Goal: Task Accomplishment & Management: Manage account settings

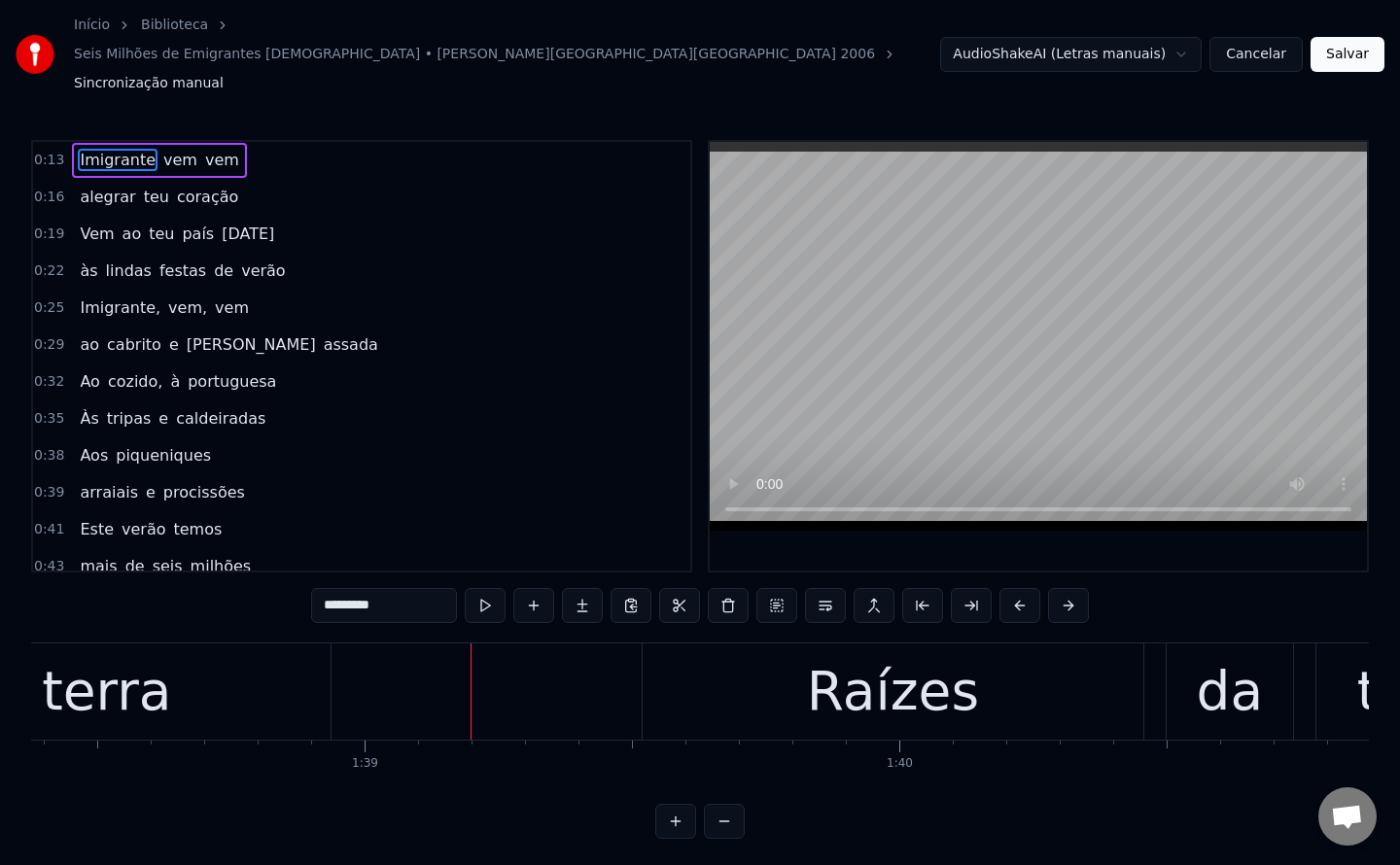
scroll to position [2828, 0]
click at [341, 94] on div "Início Biblioteca Seis Milhões de Emigrantes Portugueses • [PERSON_NAME][GEOGRA…" at bounding box center [700, 420] width 1400 height 839
click at [1275, 40] on button "Cancelar" at bounding box center [1256, 54] width 93 height 35
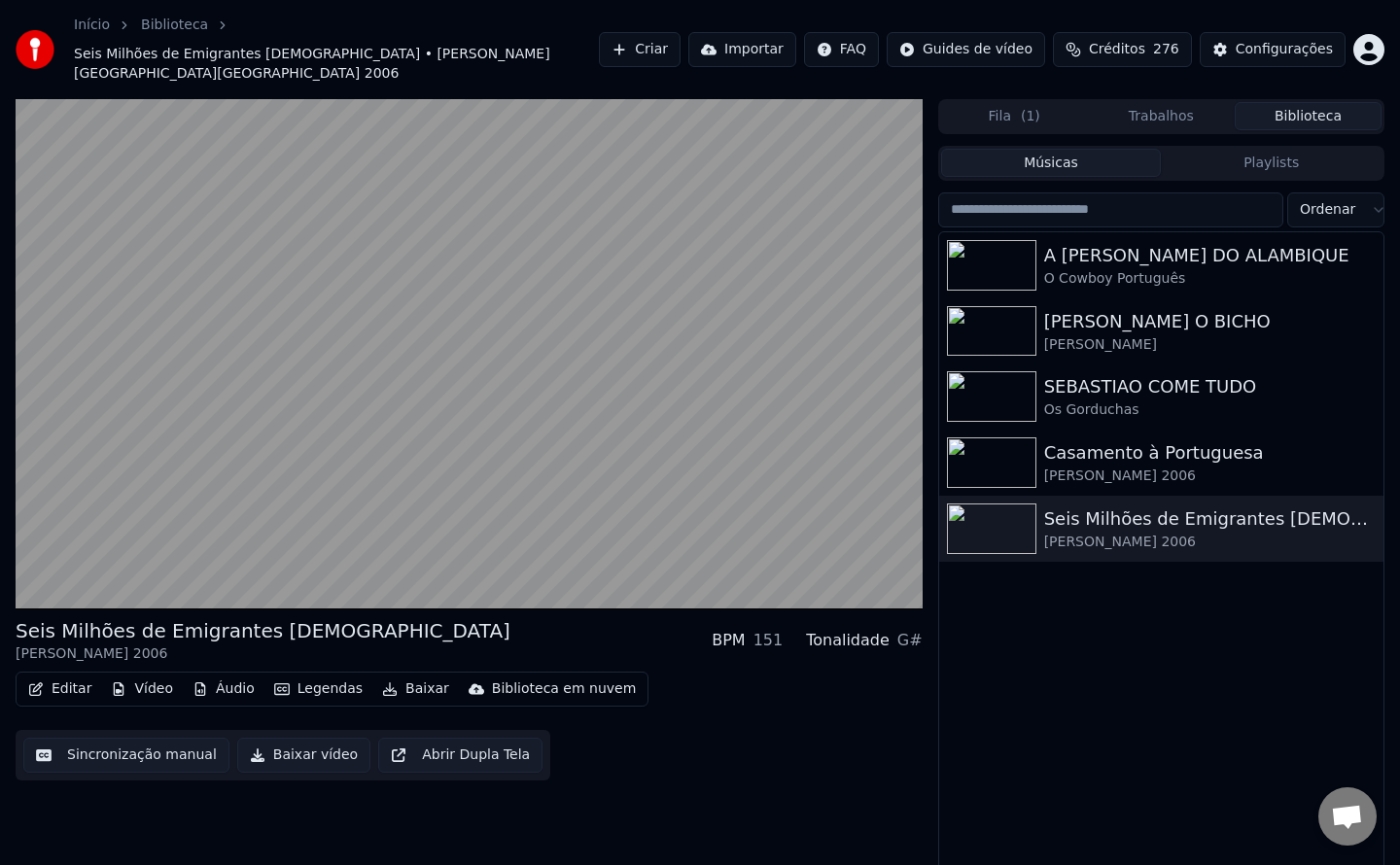
click at [1283, 40] on div "Configurações" at bounding box center [1284, 50] width 97 height 20
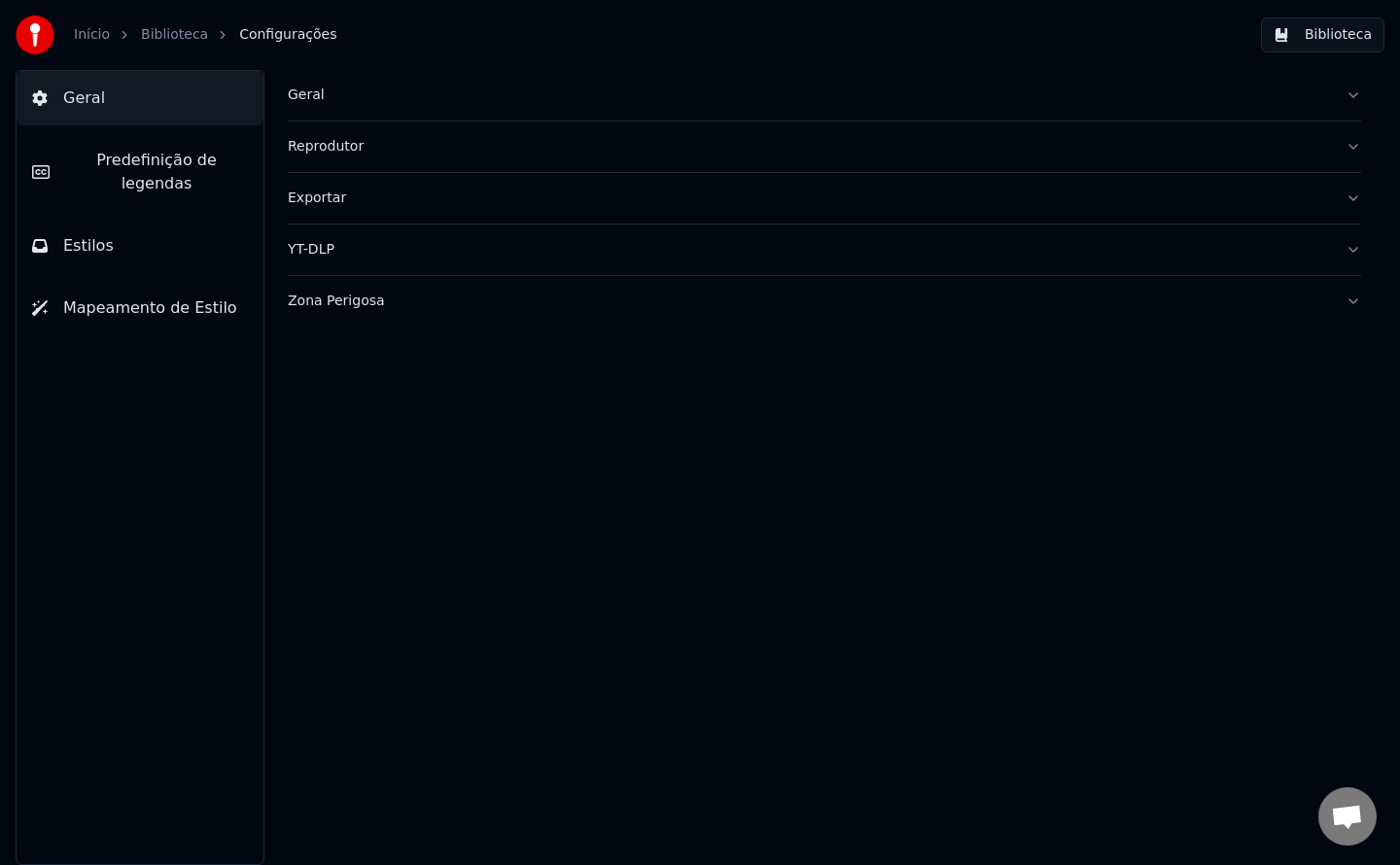
click at [1340, 42] on button "Biblioteca" at bounding box center [1323, 35] width 123 height 35
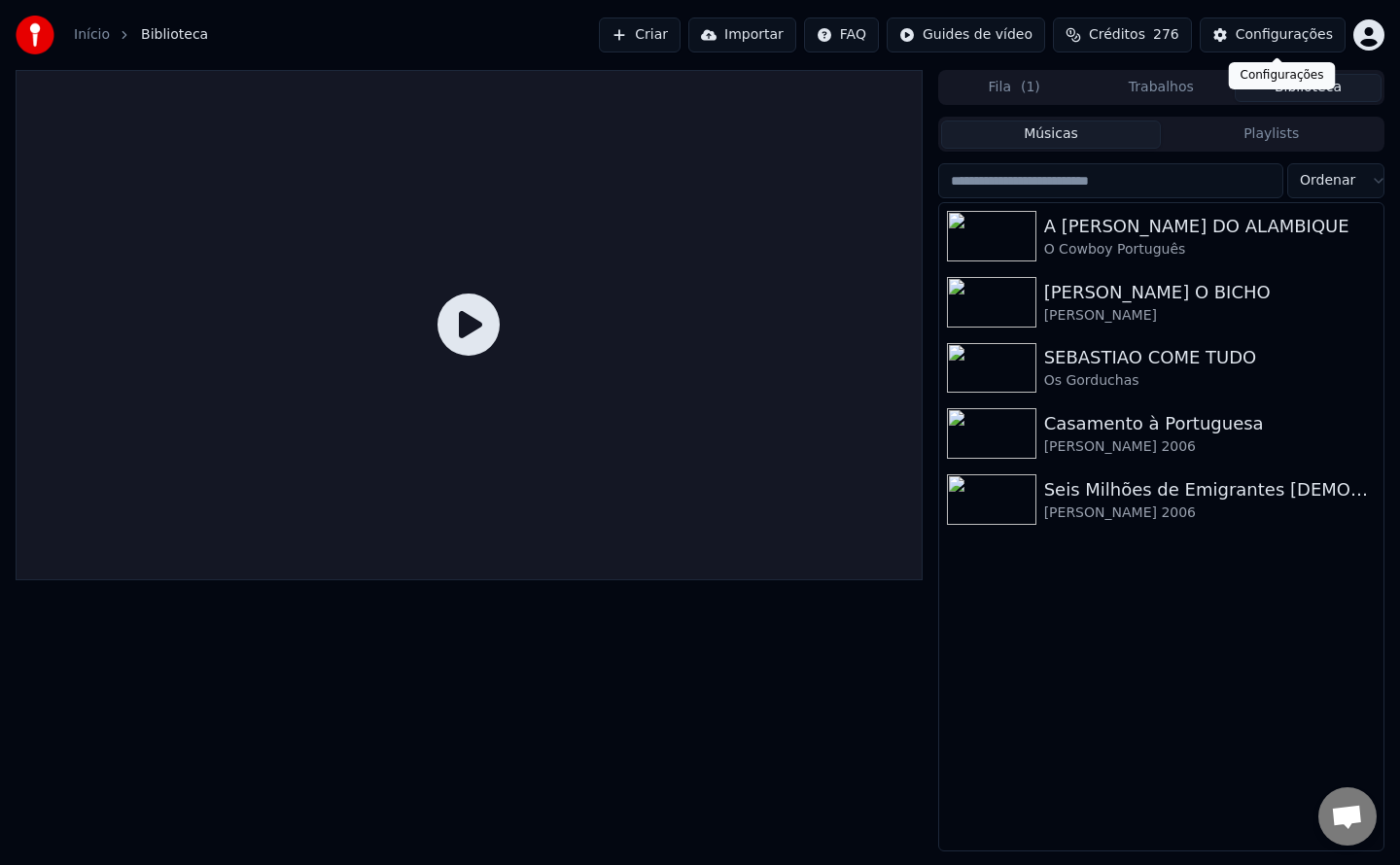
click at [1245, 34] on div "Configurações" at bounding box center [1284, 35] width 97 height 20
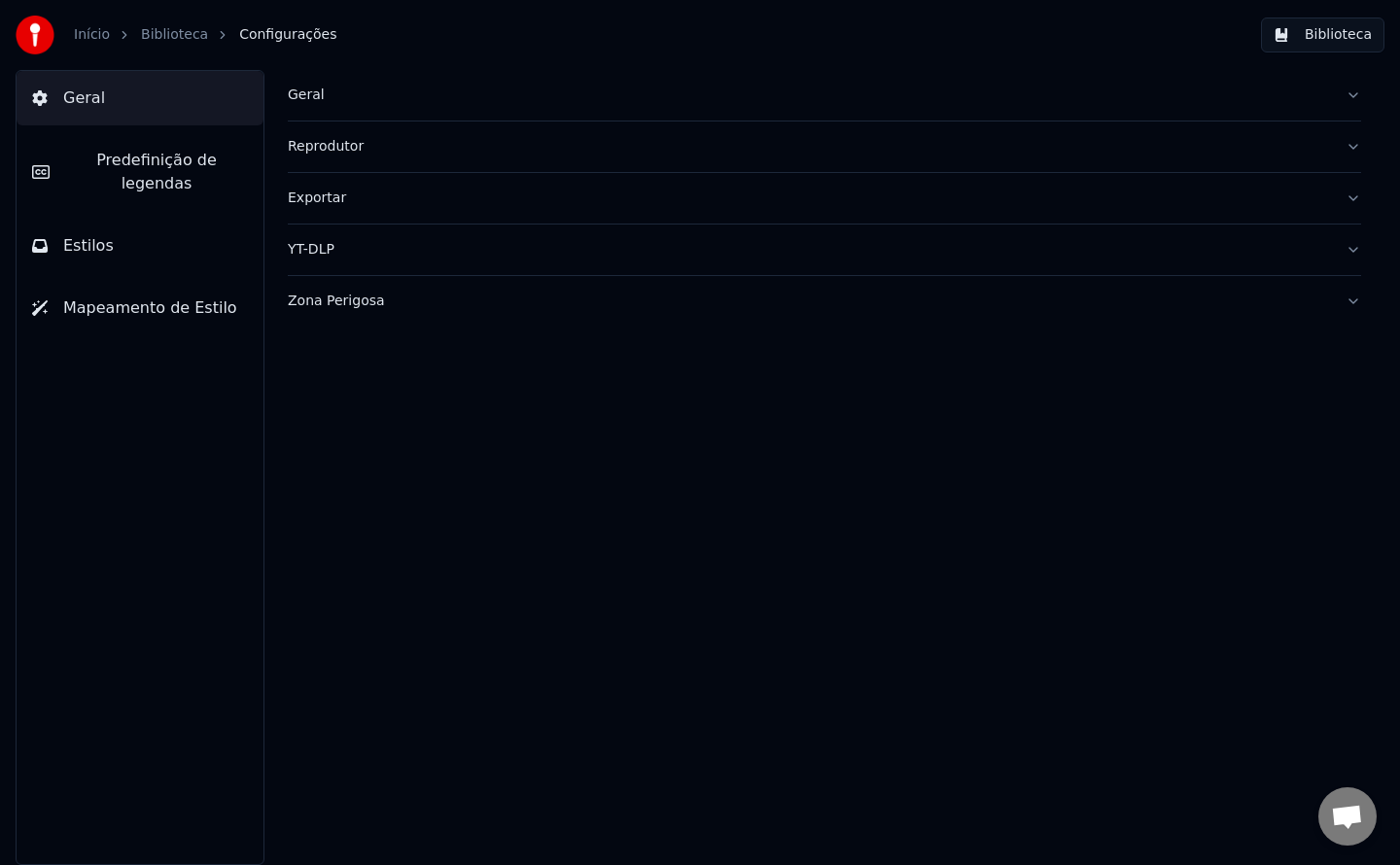
click at [306, 91] on div "Geral" at bounding box center [809, 95] width 1042 height 20
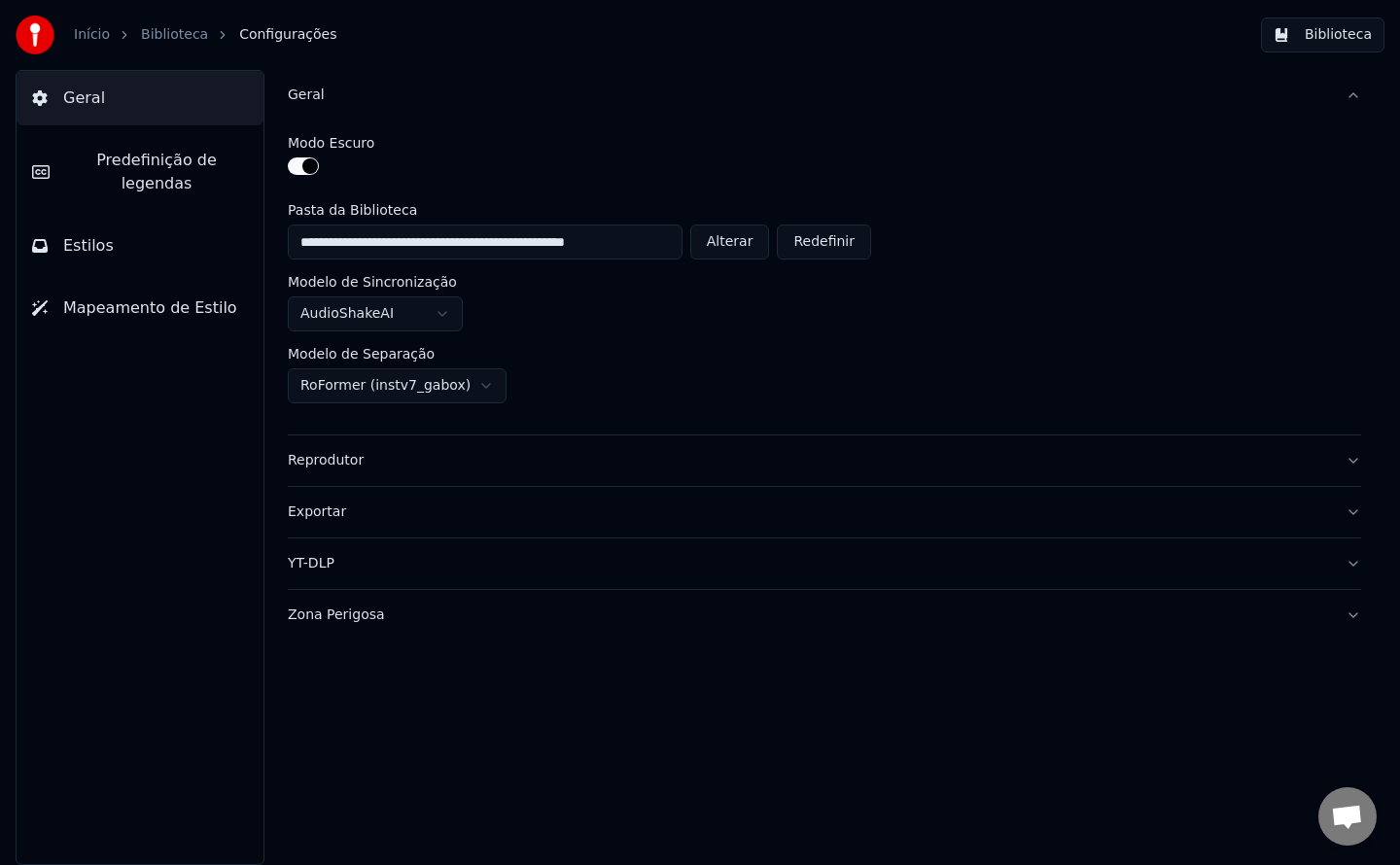
click at [726, 243] on button "Alterar" at bounding box center [730, 241] width 79 height 35
type input "**********"
click at [1332, 44] on button "Biblioteca" at bounding box center [1323, 35] width 123 height 35
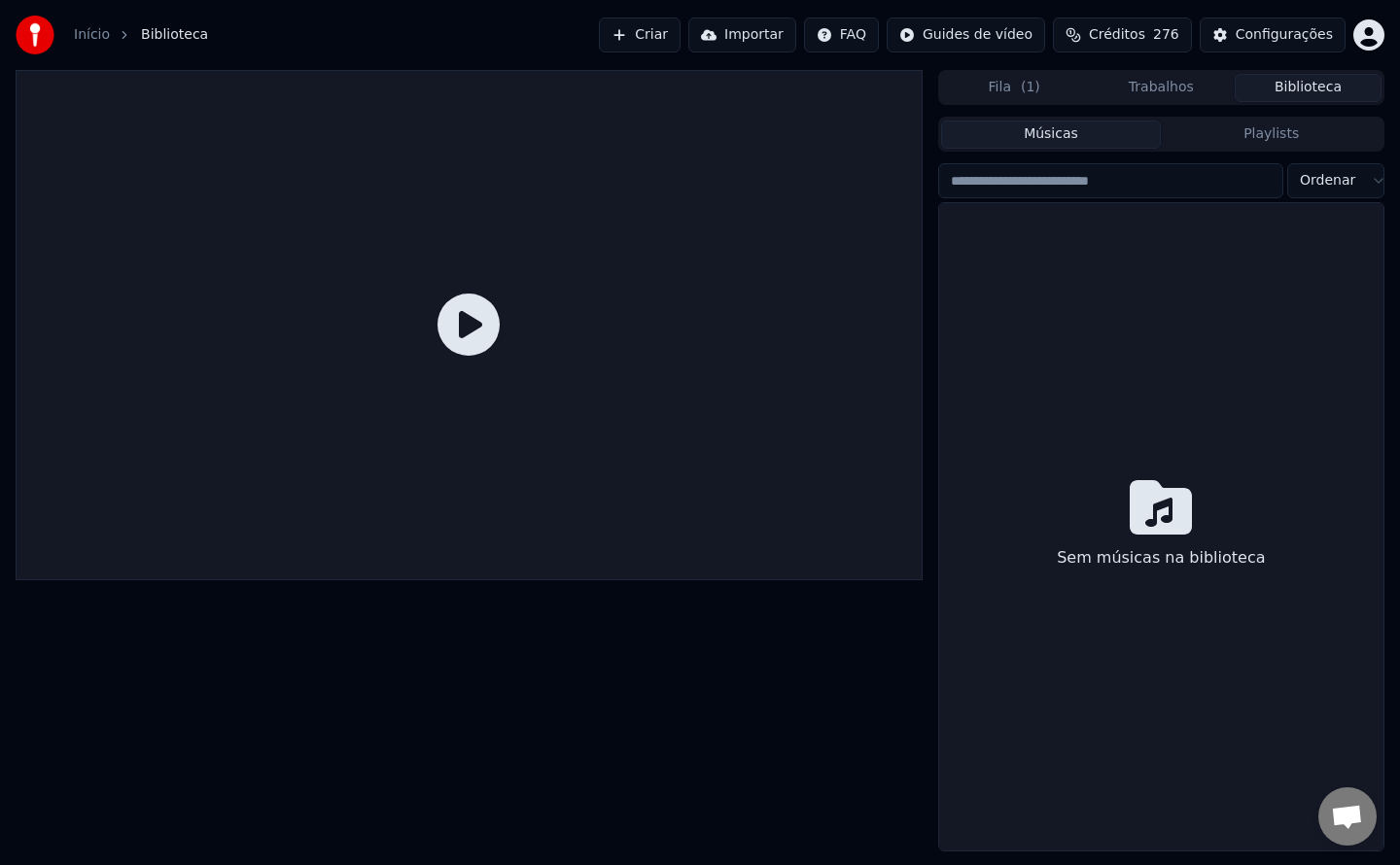
click at [1114, 378] on div "Sem músicas na biblioteca" at bounding box center [1162, 527] width 445 height 648
click at [1251, 30] on div "Configurações" at bounding box center [1284, 35] width 97 height 20
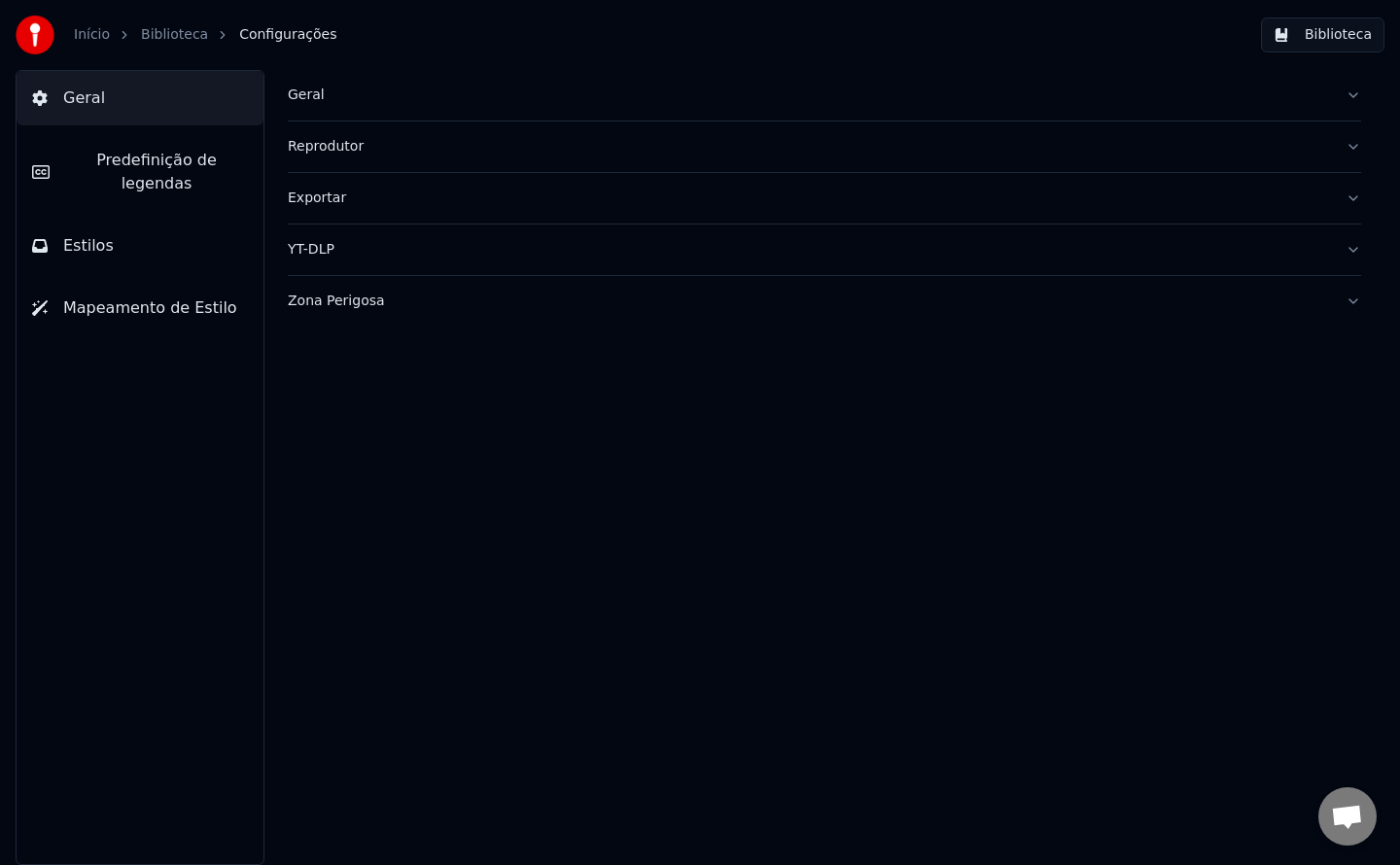
click at [303, 86] on div "Geral" at bounding box center [809, 95] width 1042 height 20
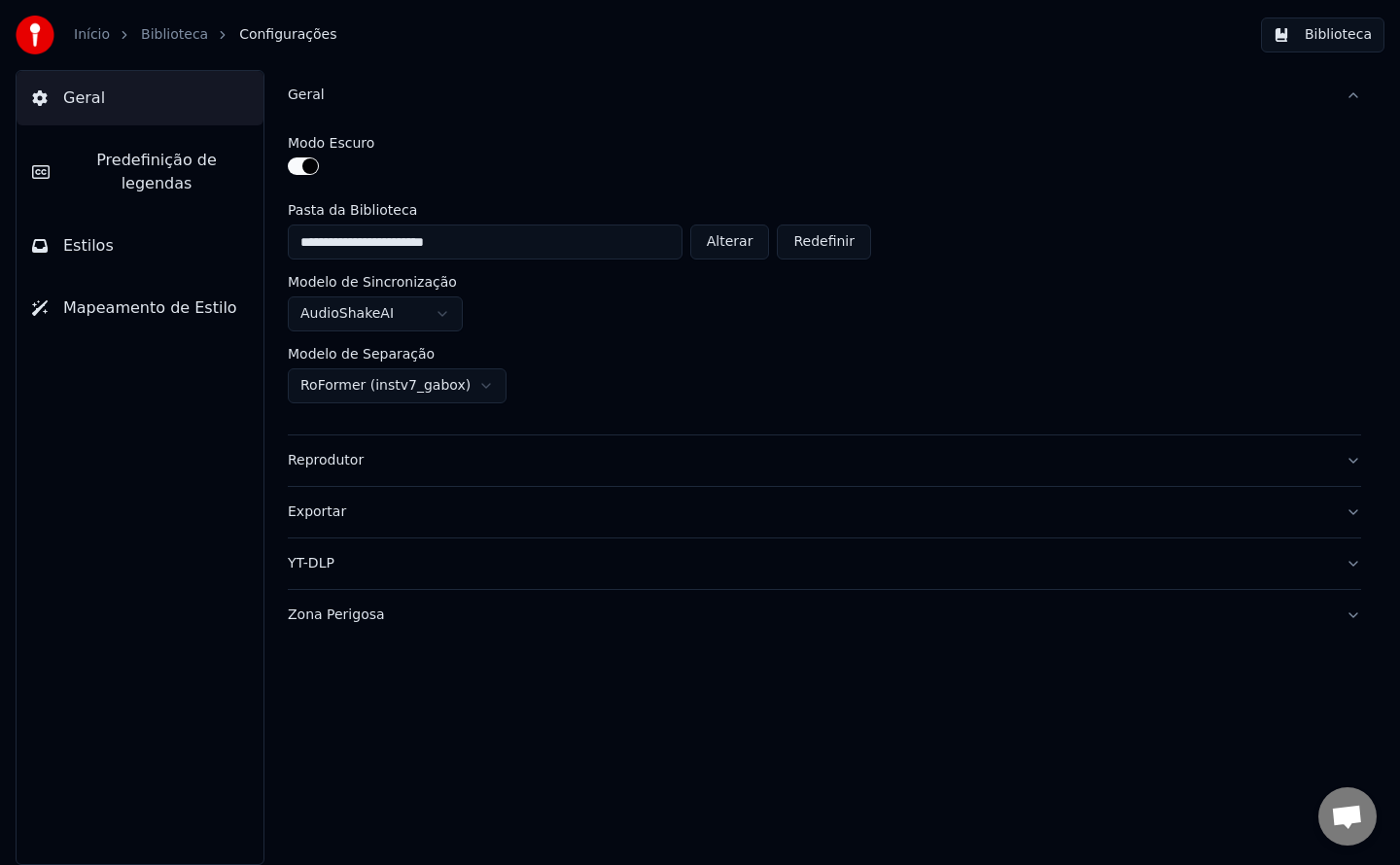
click at [739, 248] on button "Alterar" at bounding box center [730, 241] width 79 height 35
type input "**********"
click at [1347, 43] on button "Biblioteca" at bounding box center [1323, 35] width 123 height 35
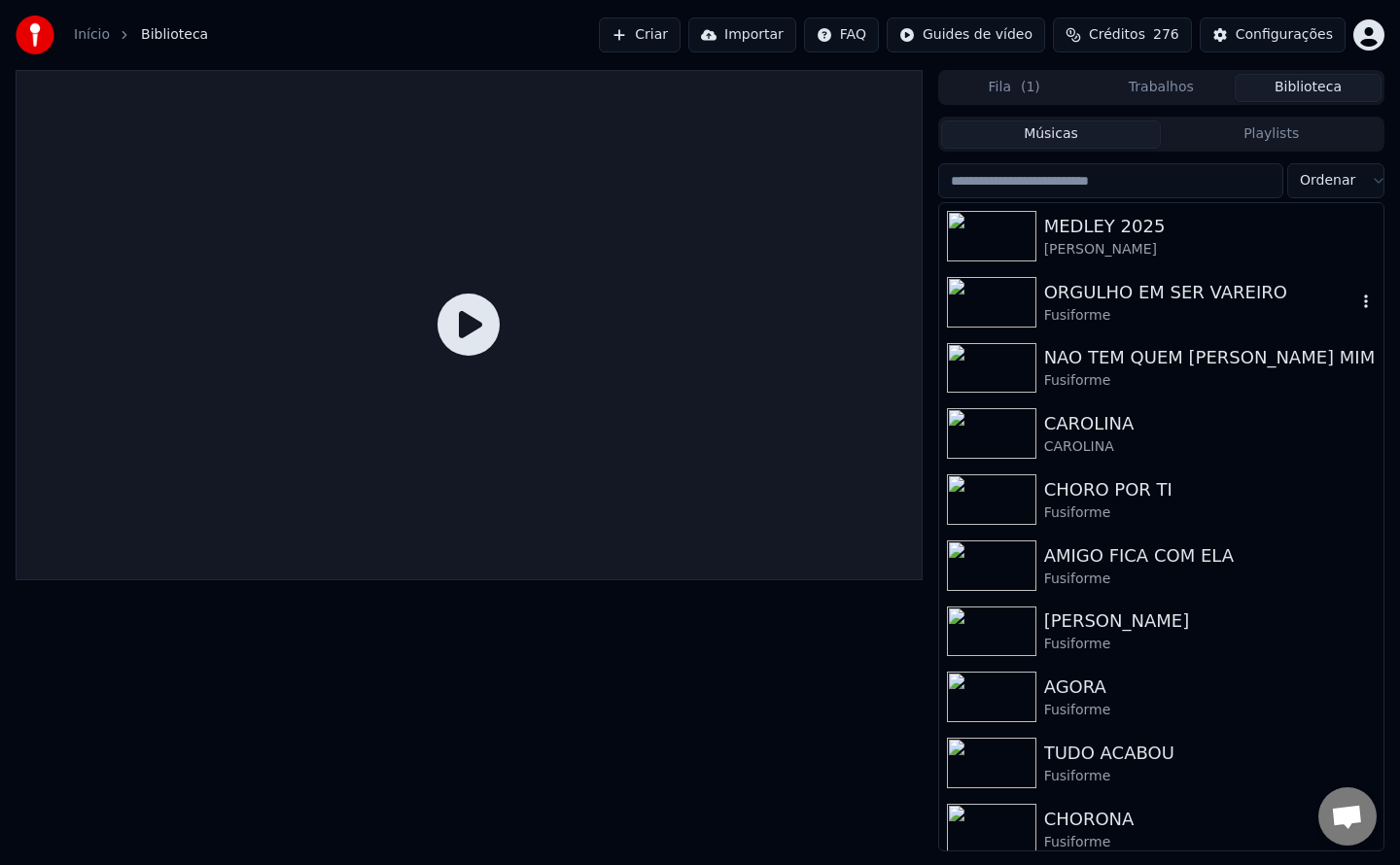
click at [1119, 313] on div "Fusiforme" at bounding box center [1200, 316] width 313 height 20
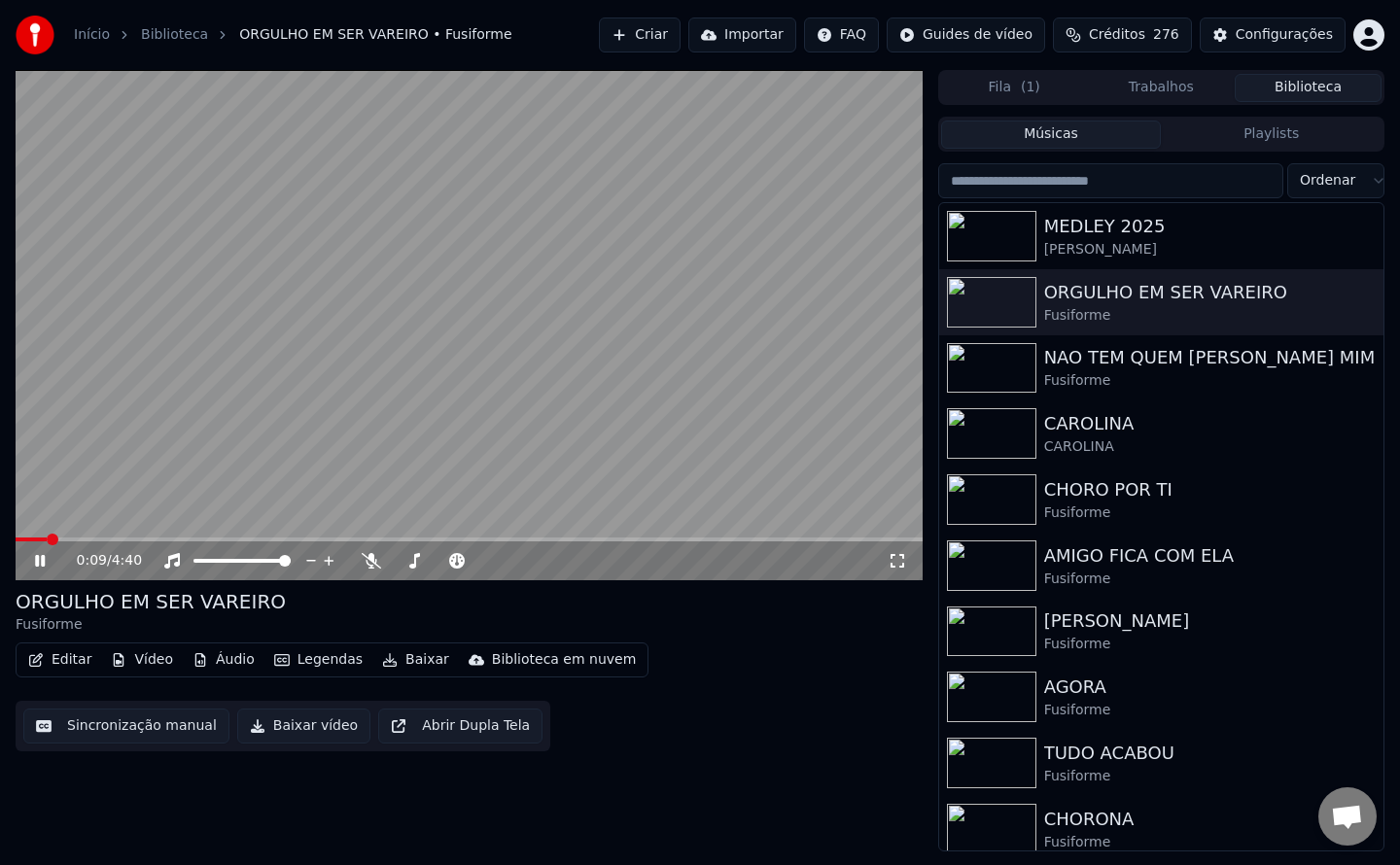
click at [415, 659] on button "Baixar" at bounding box center [415, 660] width 82 height 27
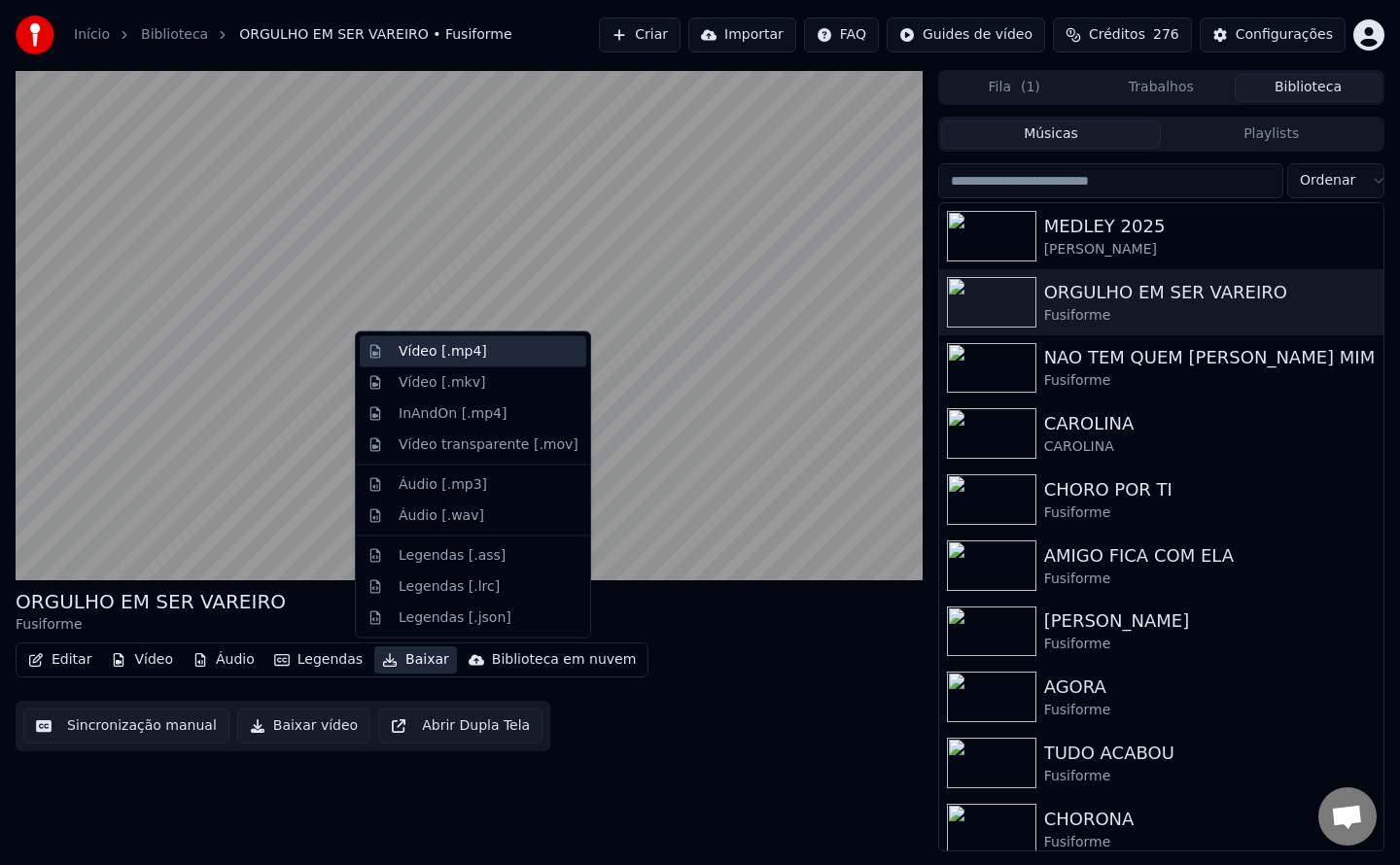
click at [472, 354] on div "Vídeo [.mp4]" at bounding box center [443, 352] width 88 height 20
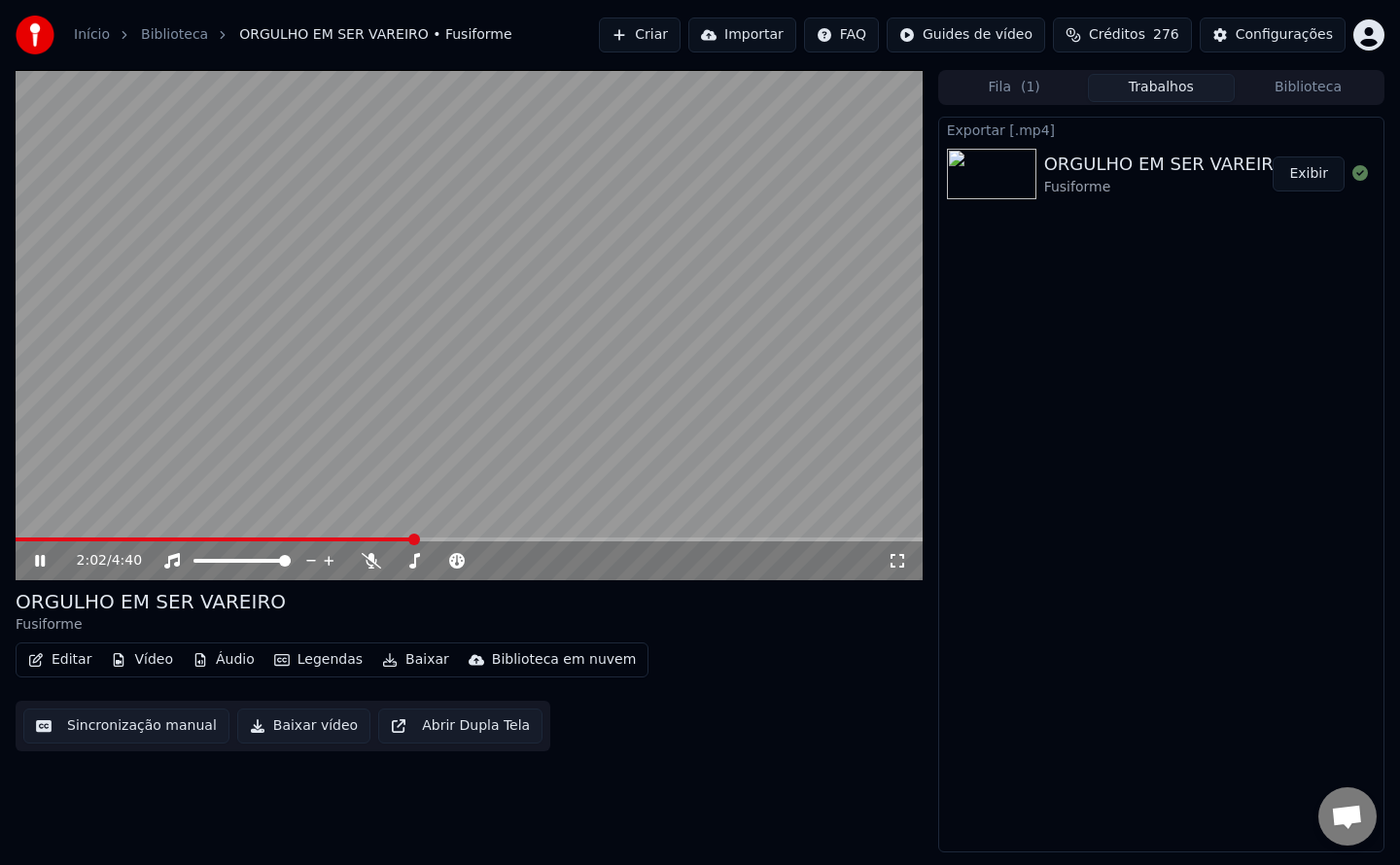
click at [1320, 178] on button "Exibir" at bounding box center [1309, 174] width 72 height 35
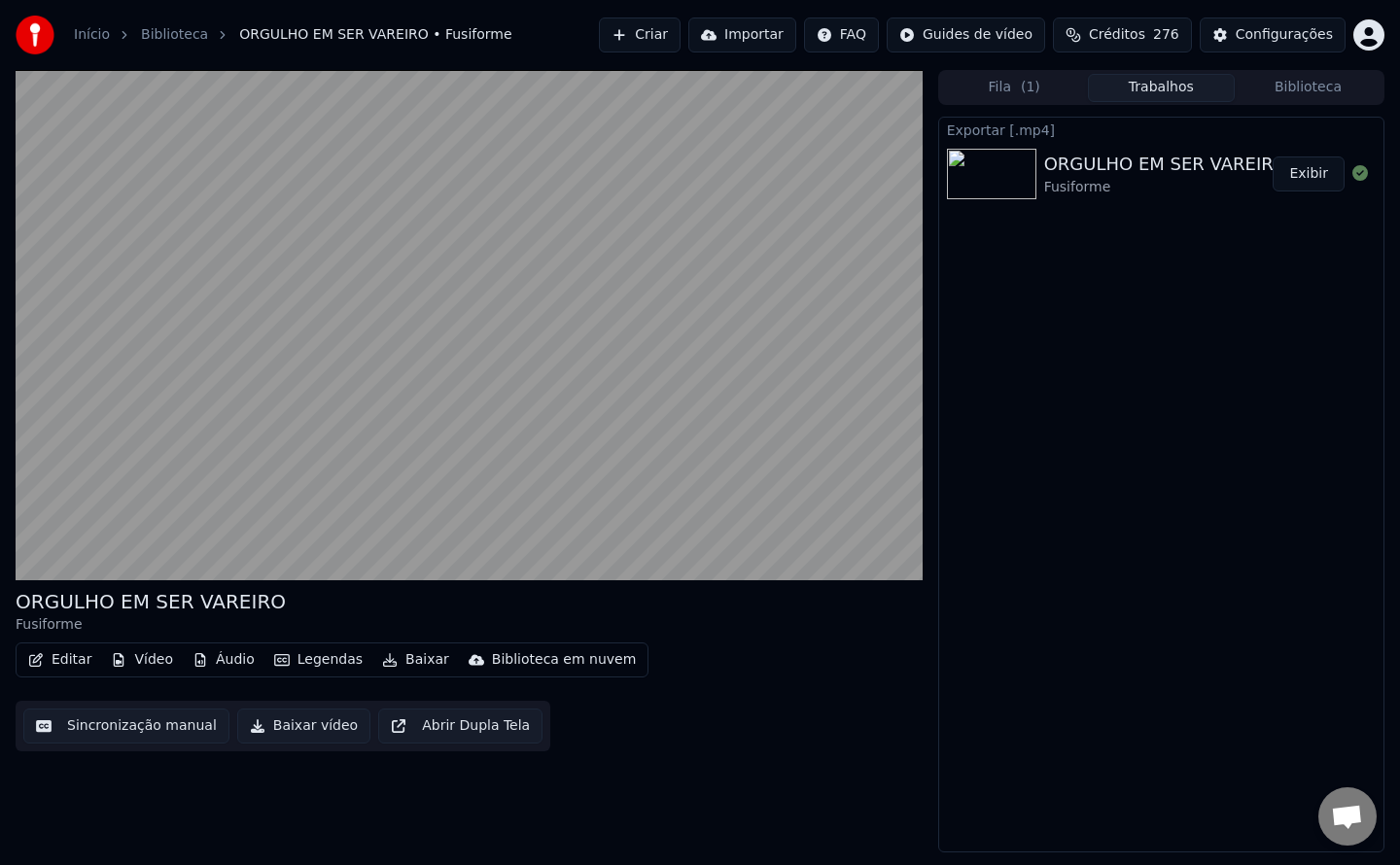
click at [722, 791] on div "ORGULHO EM SER VAREIRO Fusiforme Editar Vídeo Áudio Legendas Baixar Biblioteca …" at bounding box center [469, 461] width 907 height 783
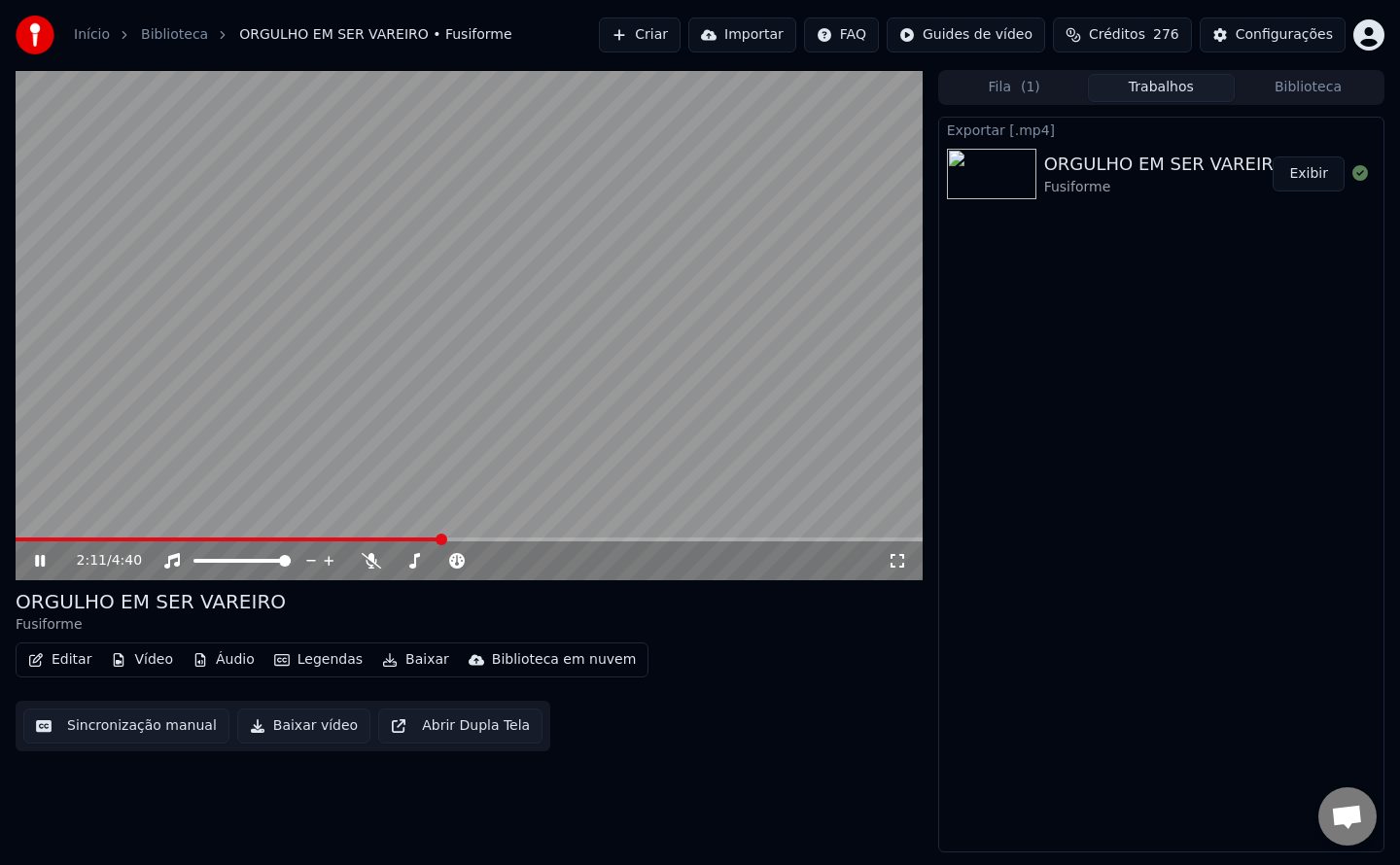
click at [579, 329] on video at bounding box center [469, 325] width 907 height 510
click at [1302, 89] on button "Biblioteca" at bounding box center [1308, 87] width 147 height 28
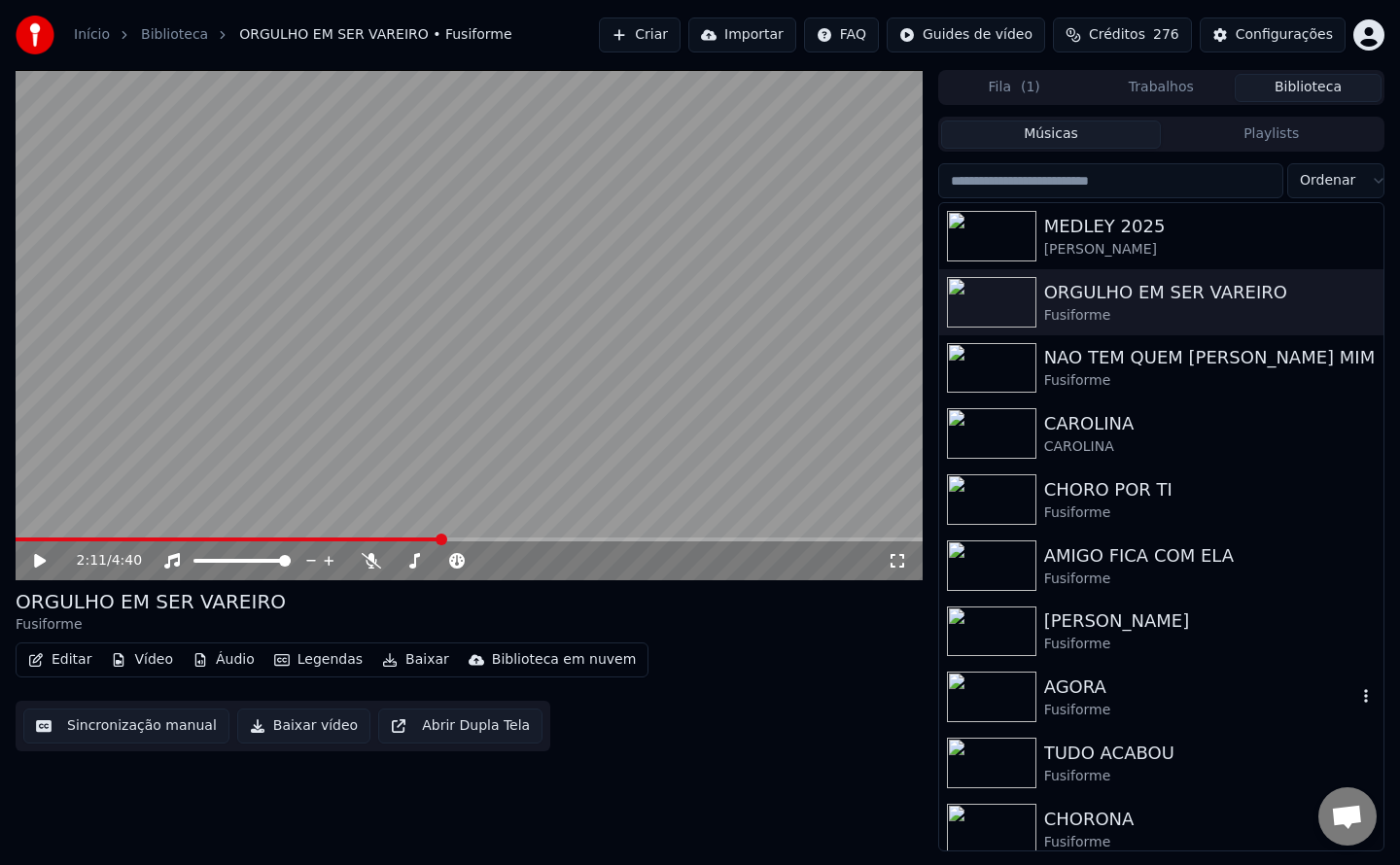
scroll to position [12, 0]
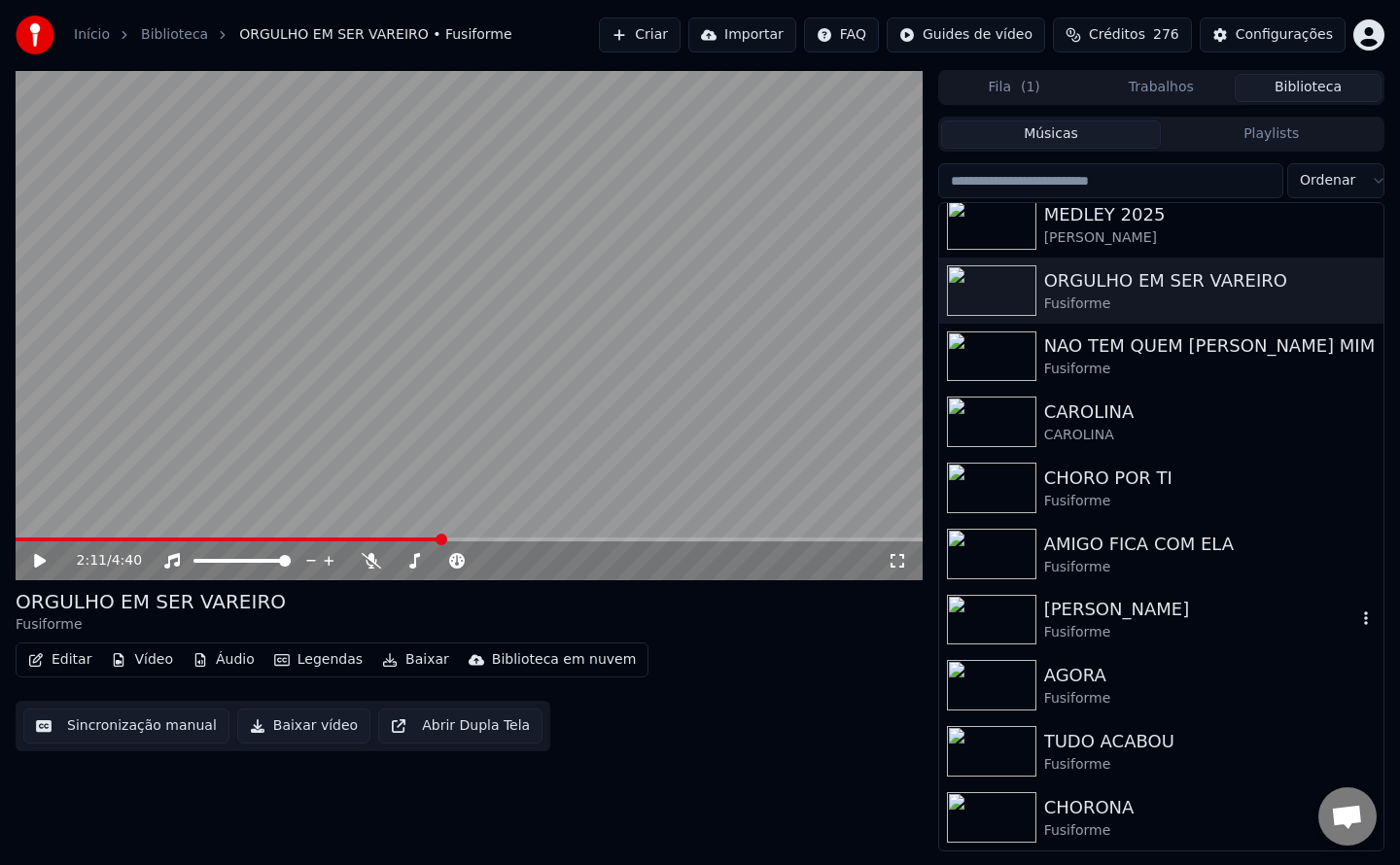
click at [1083, 614] on div "[PERSON_NAME]" at bounding box center [1200, 609] width 313 height 27
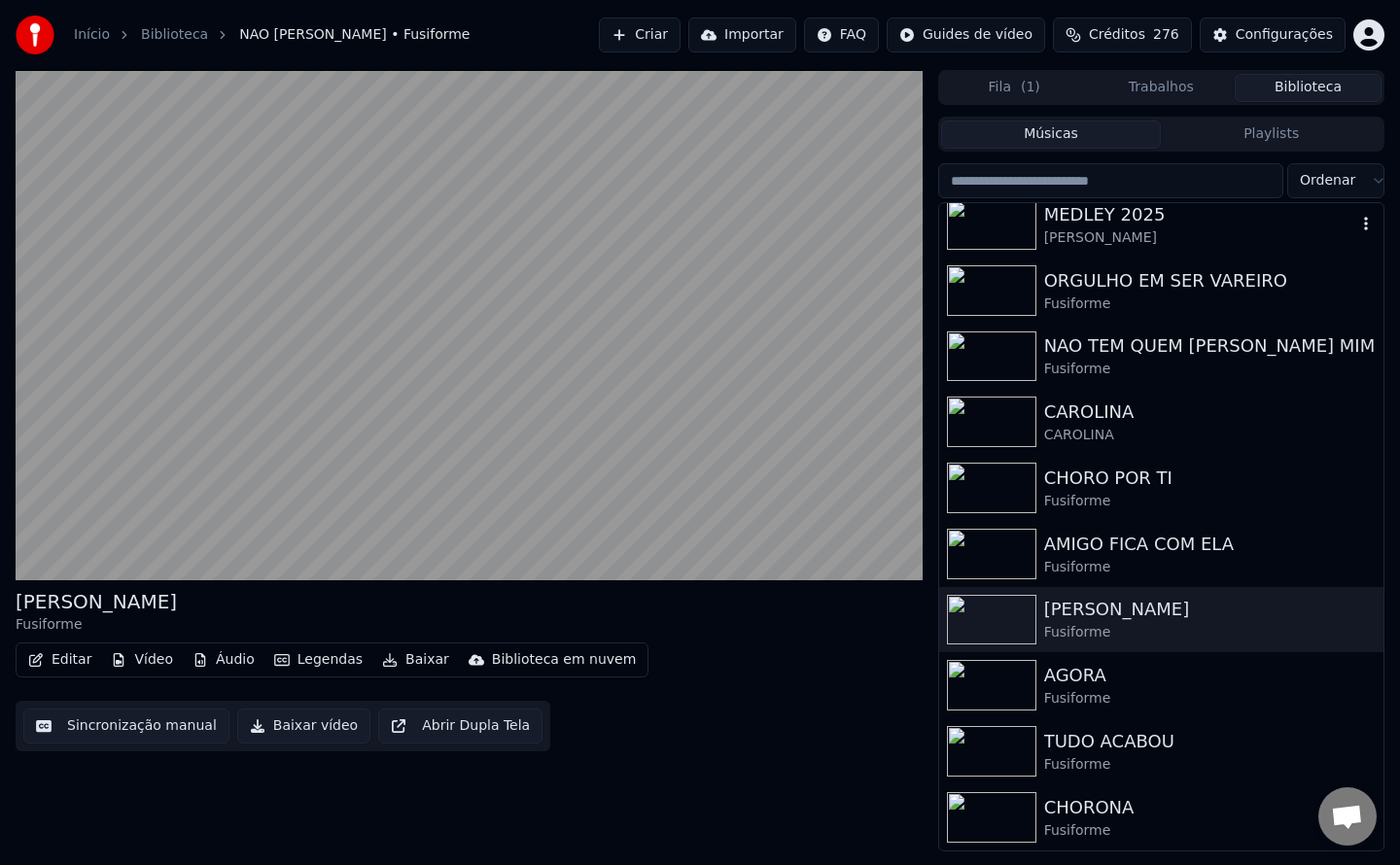
click at [979, 227] on img at bounding box center [991, 224] width 89 height 51
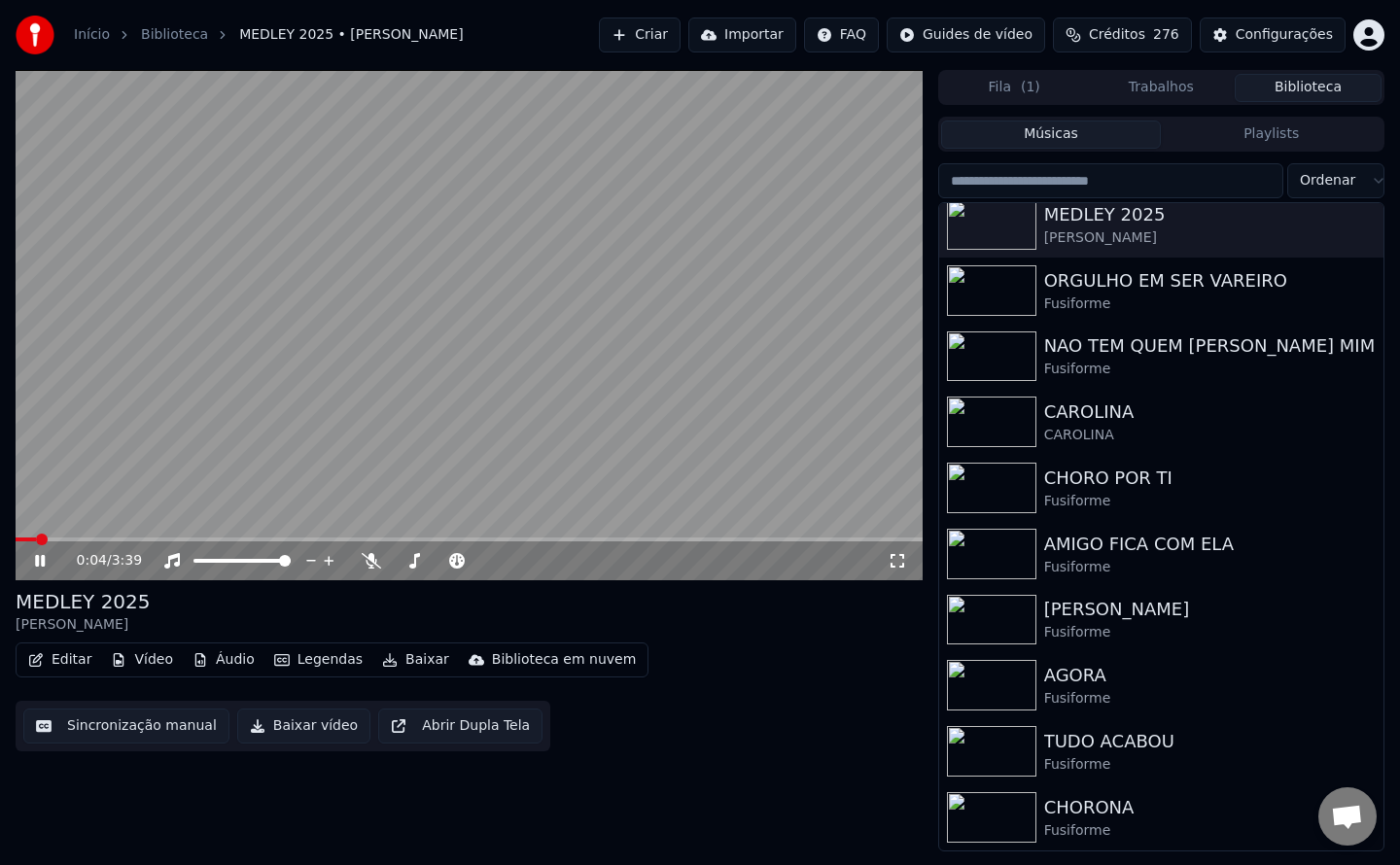
click at [119, 725] on button "Sincronização manual" at bounding box center [127, 725] width 206 height 35
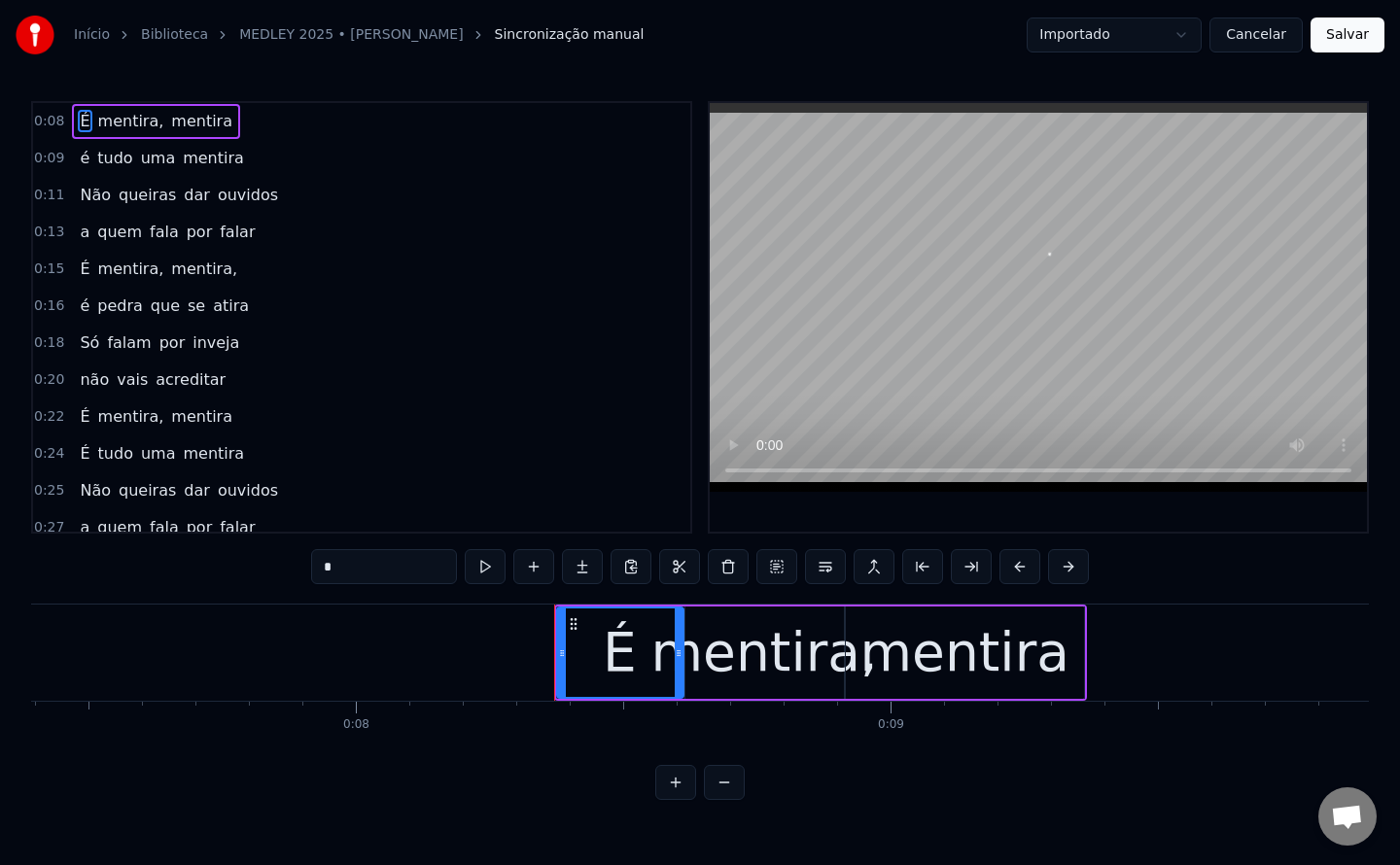
scroll to position [0, 4378]
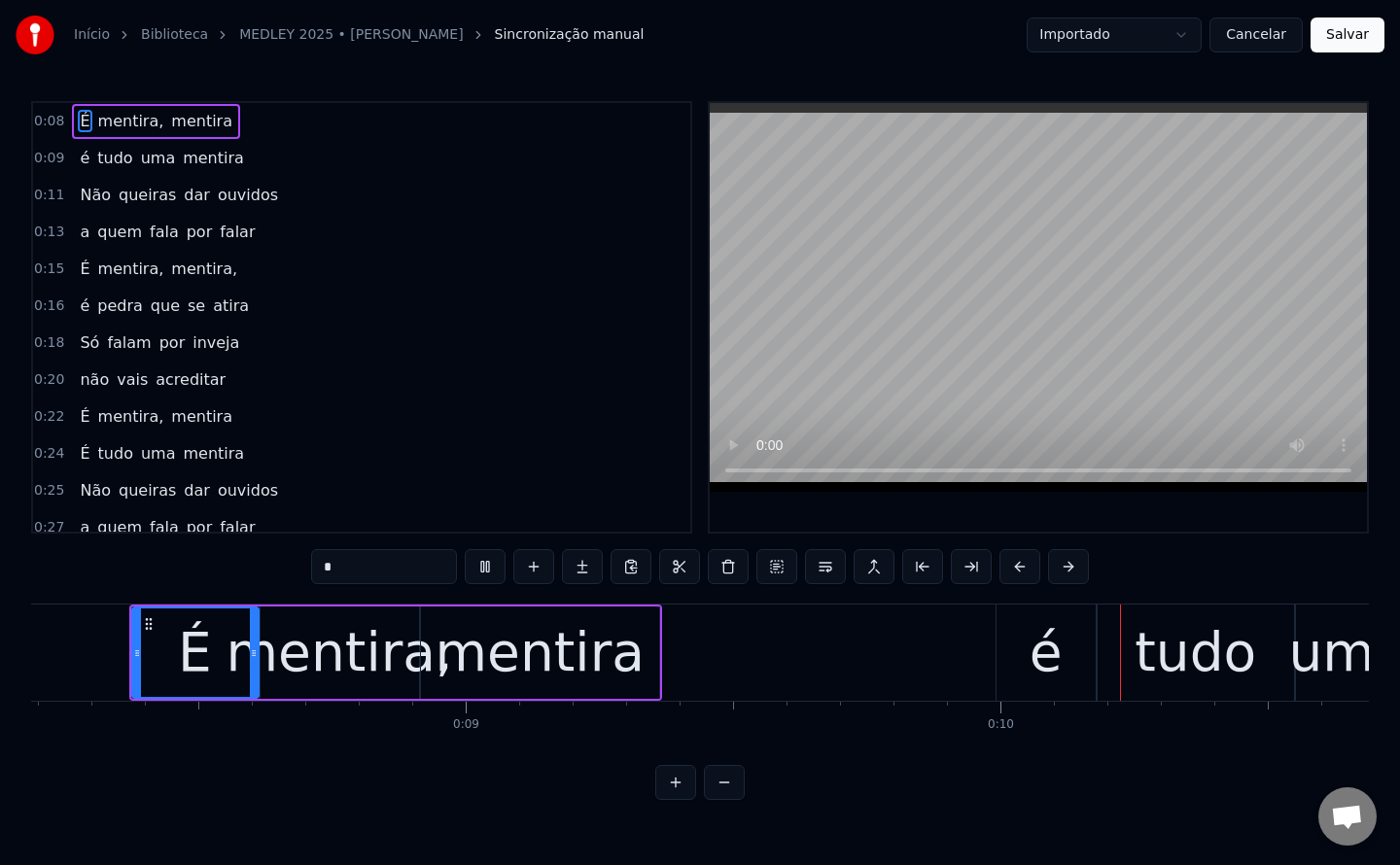
click at [811, 785] on div "0:08 É mentira, mentira 0:09 é tudo uma mentira 0:11 Não queiras dar ouvidos 0:…" at bounding box center [700, 450] width 1337 height 698
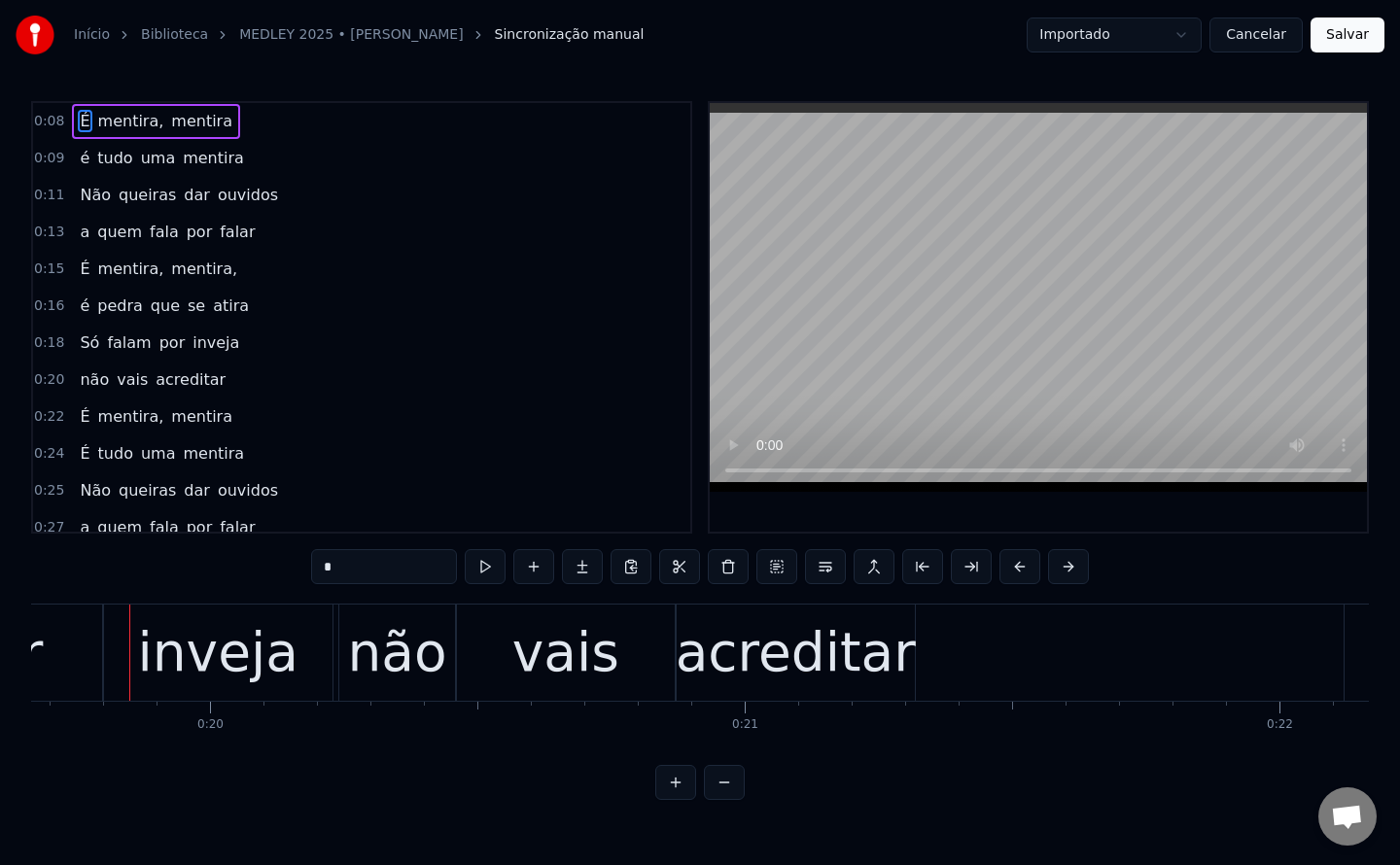
scroll to position [0, 10516]
click at [1276, 33] on button "Cancelar" at bounding box center [1256, 35] width 93 height 35
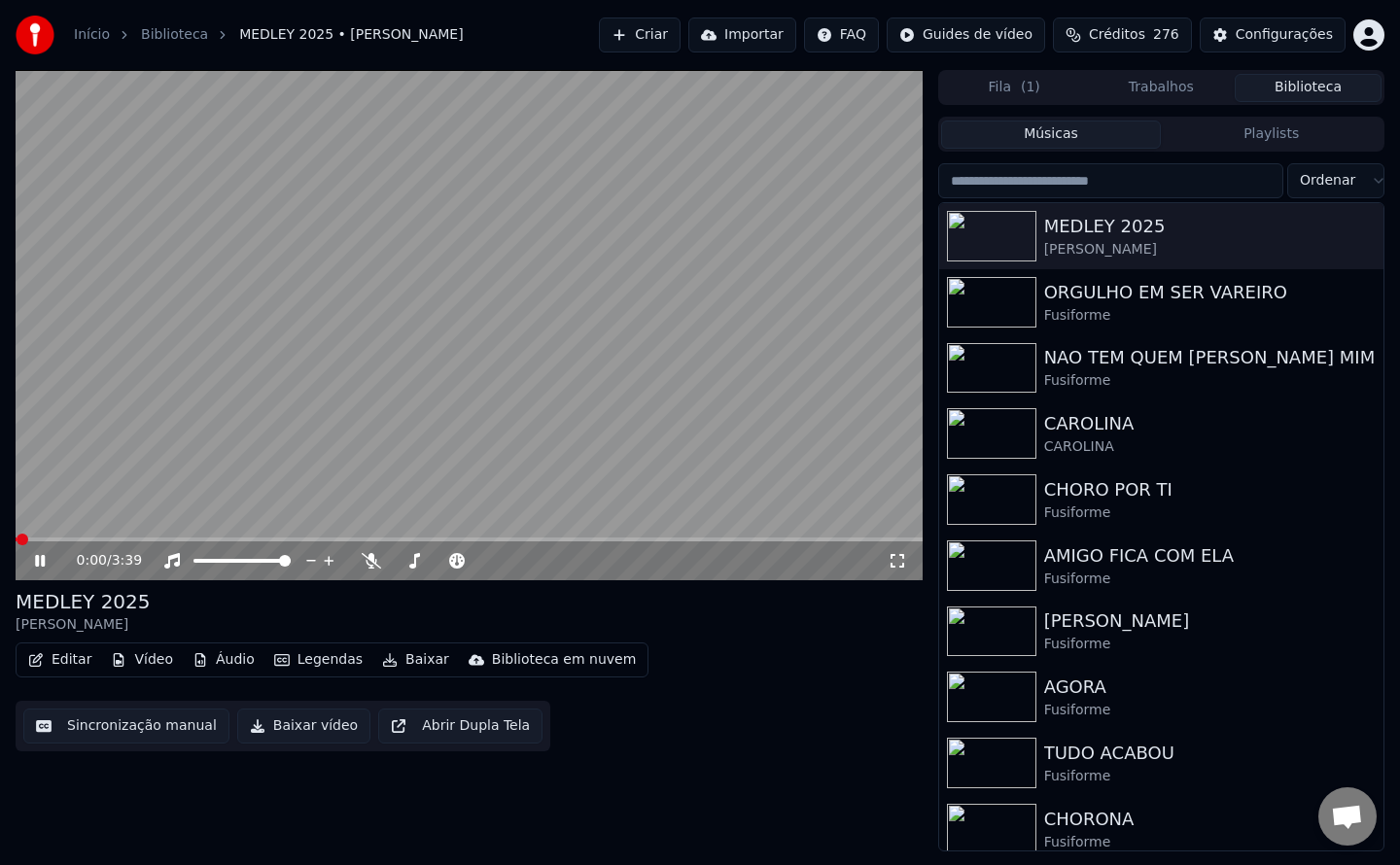
click at [74, 662] on button "Editar" at bounding box center [60, 660] width 78 height 27
click at [1285, 41] on div "Configurações" at bounding box center [1284, 35] width 97 height 20
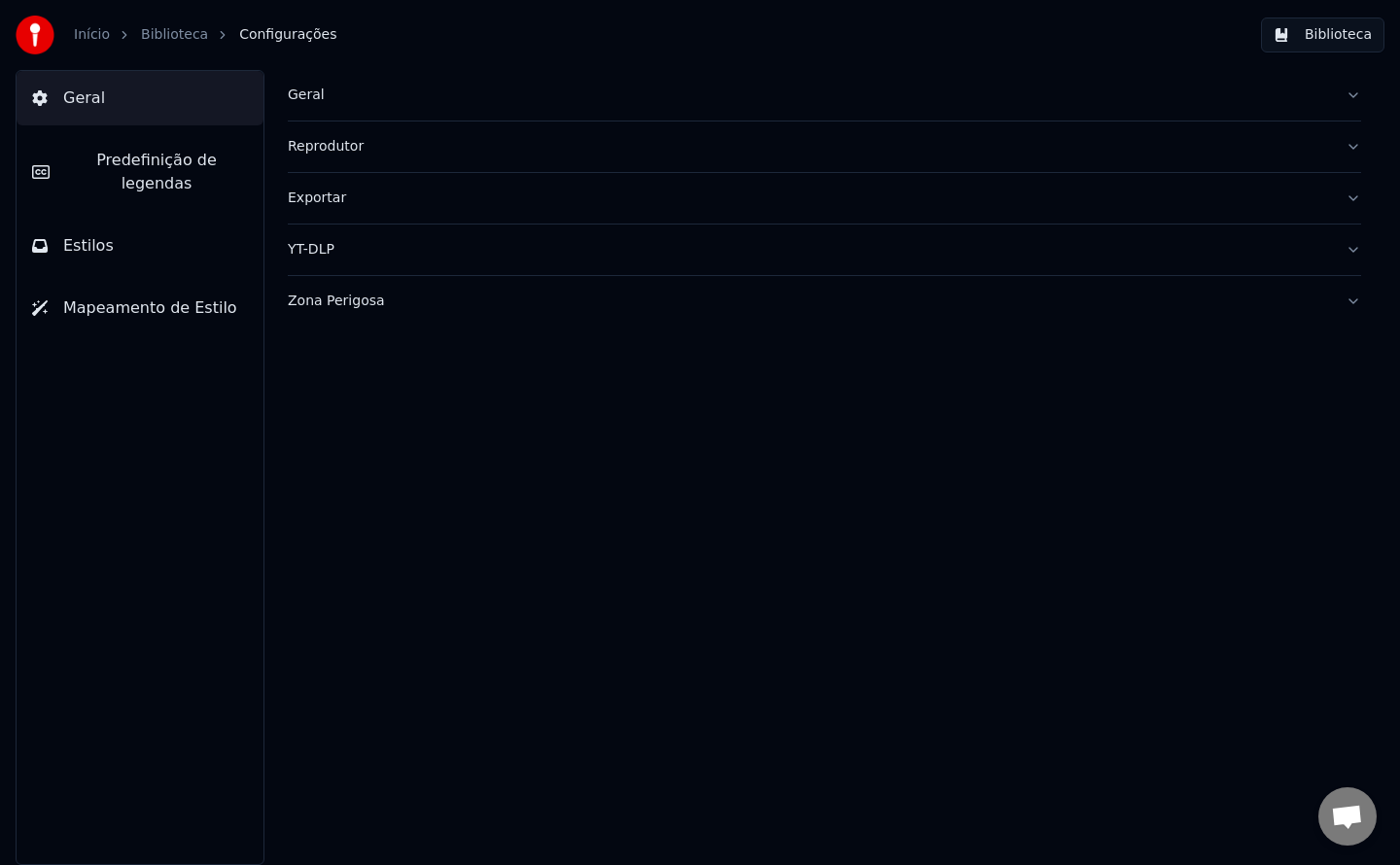
click at [299, 92] on div "Geral" at bounding box center [809, 95] width 1042 height 20
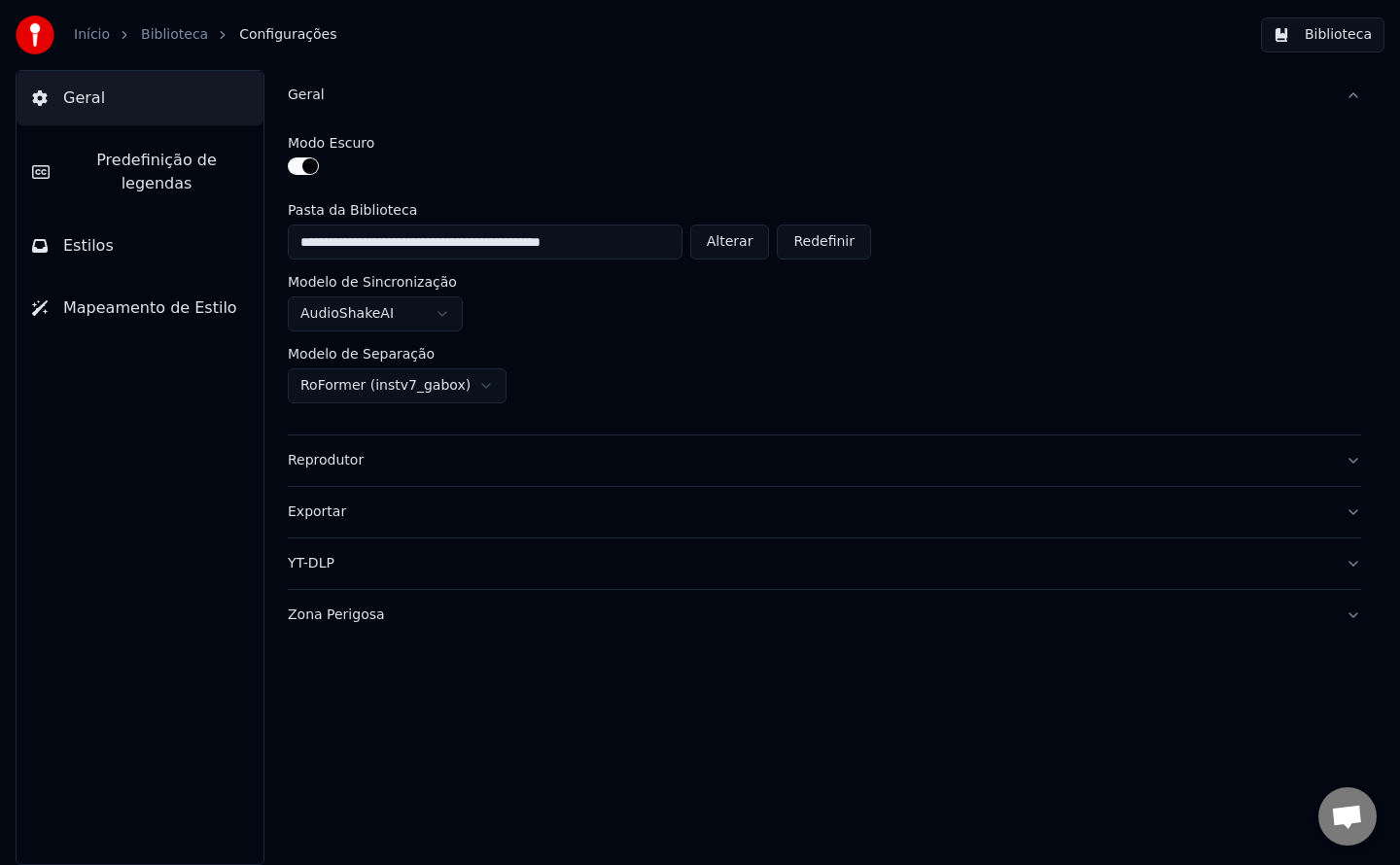
click at [133, 158] on span "Predefinição de legendas" at bounding box center [157, 172] width 183 height 47
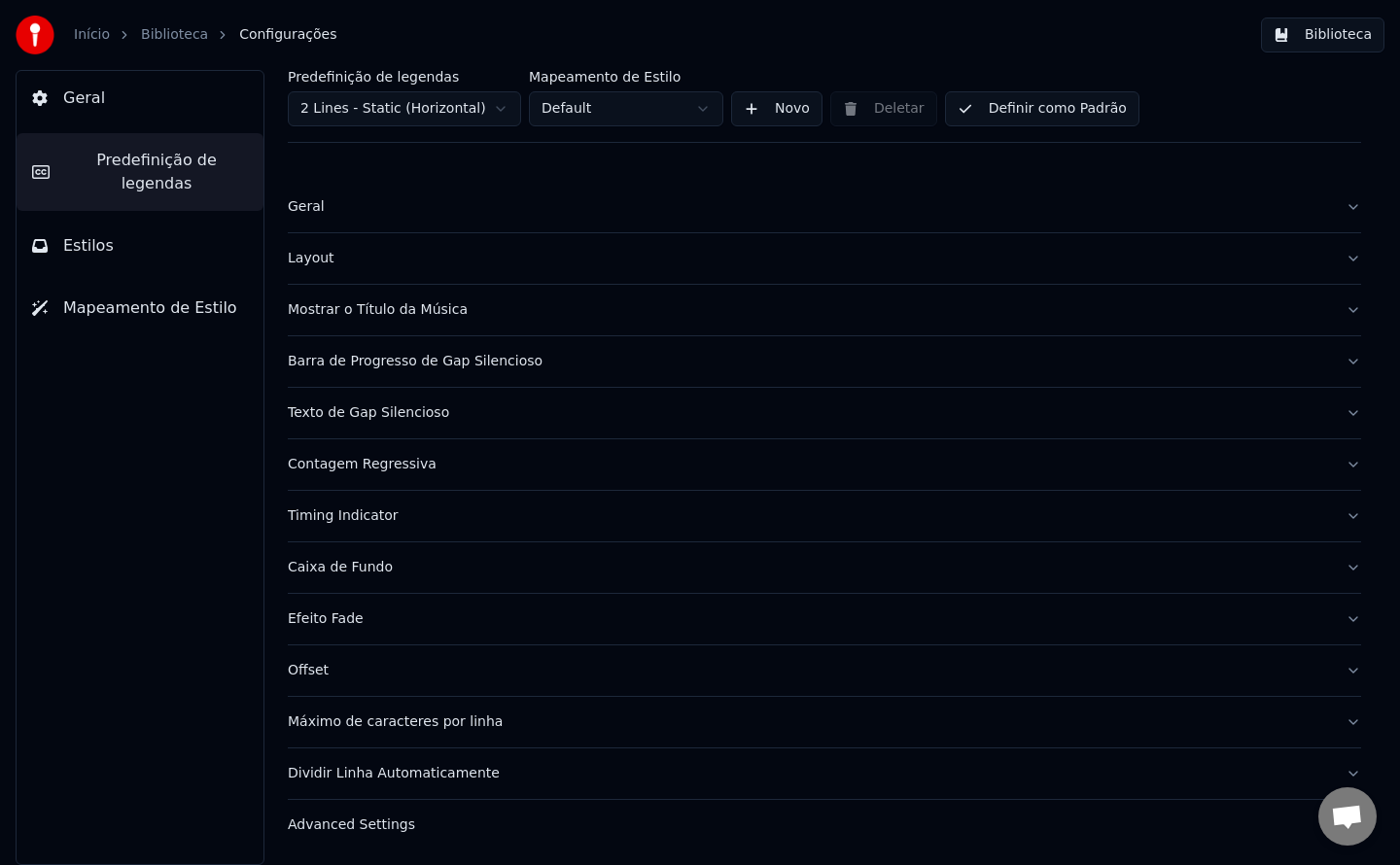
click at [307, 200] on div "Geral" at bounding box center [809, 207] width 1042 height 20
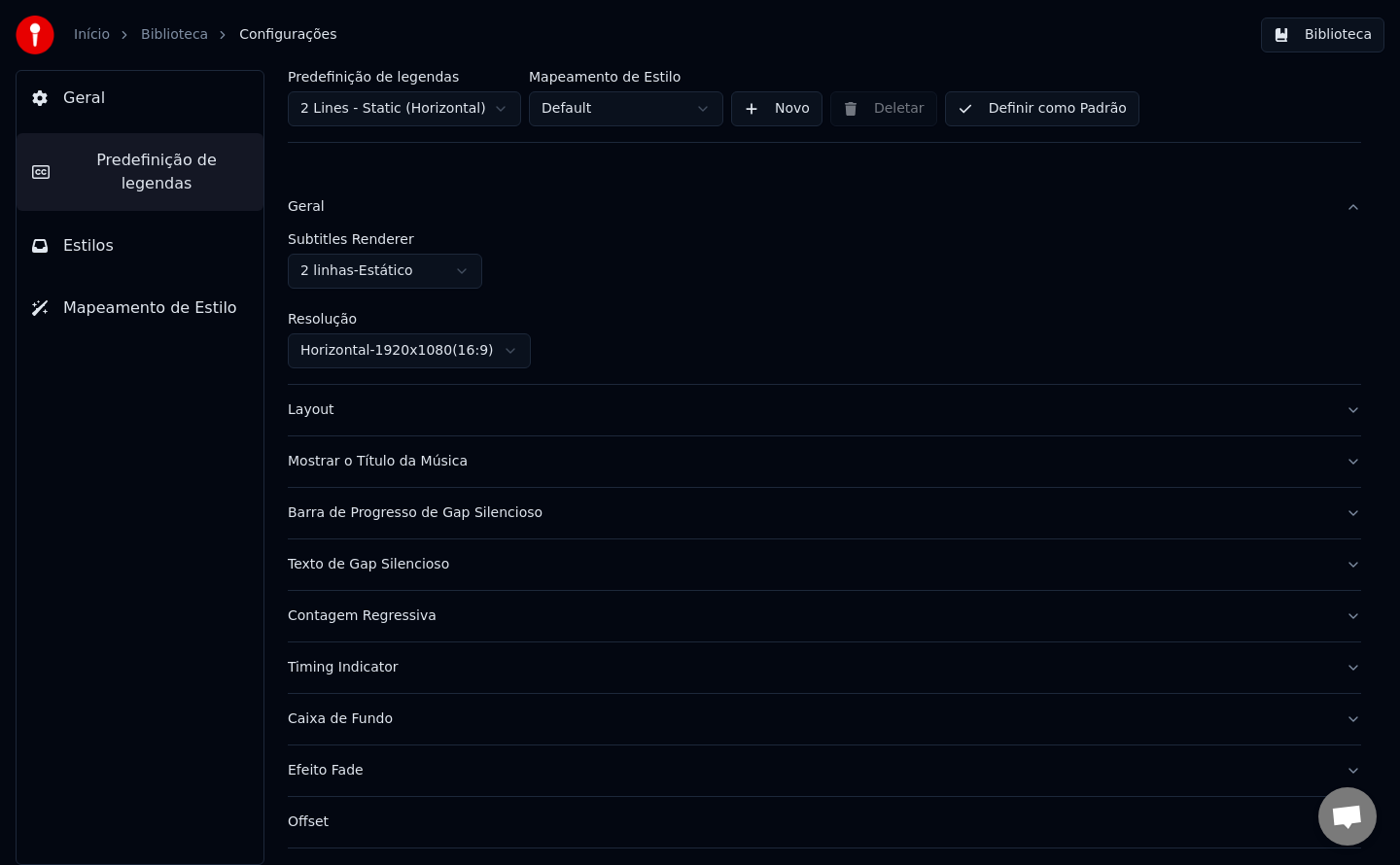
click at [344, 564] on div "Texto de Gap Silencioso" at bounding box center [809, 564] width 1042 height 20
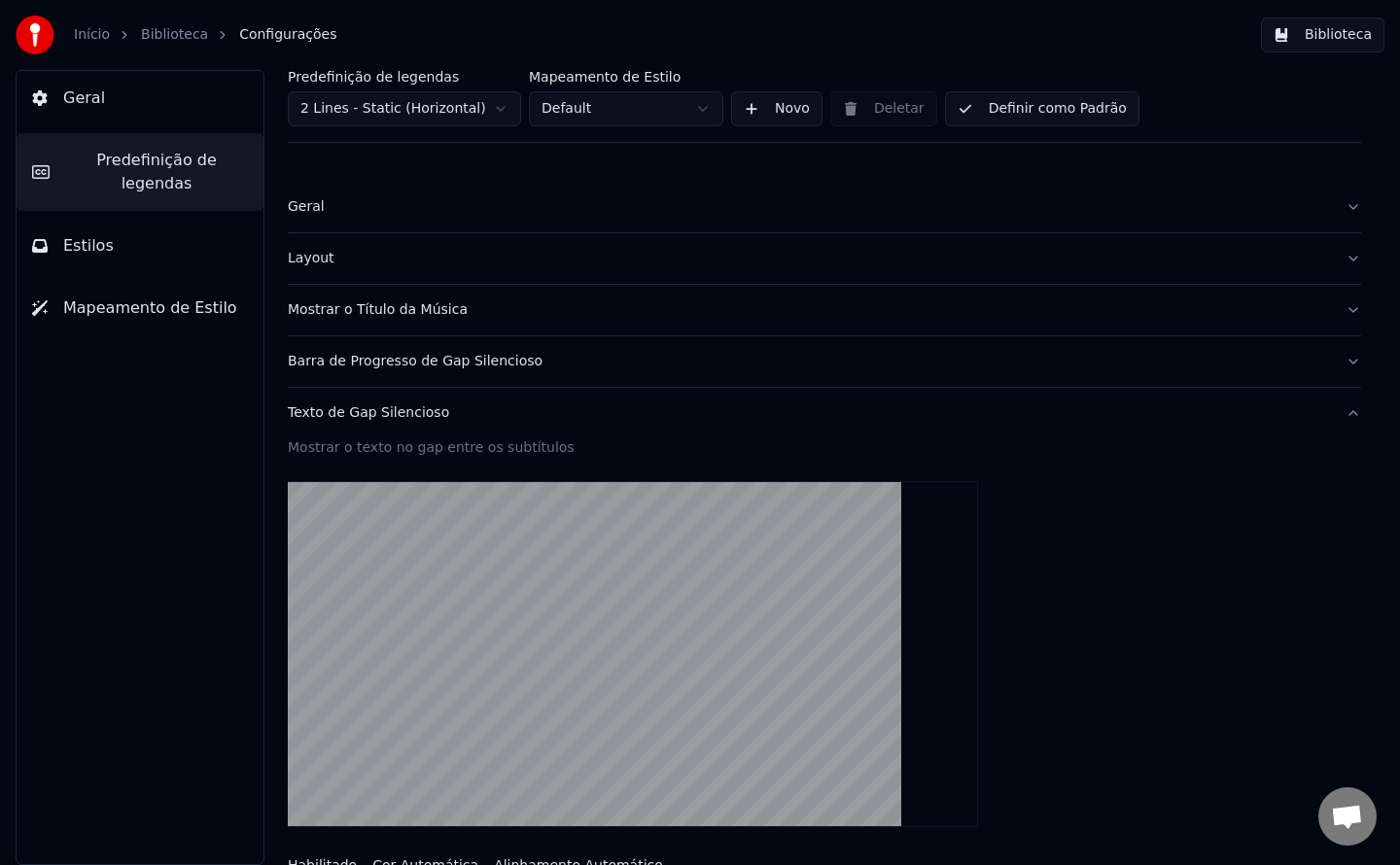
click at [305, 211] on div "Geral" at bounding box center [809, 207] width 1042 height 20
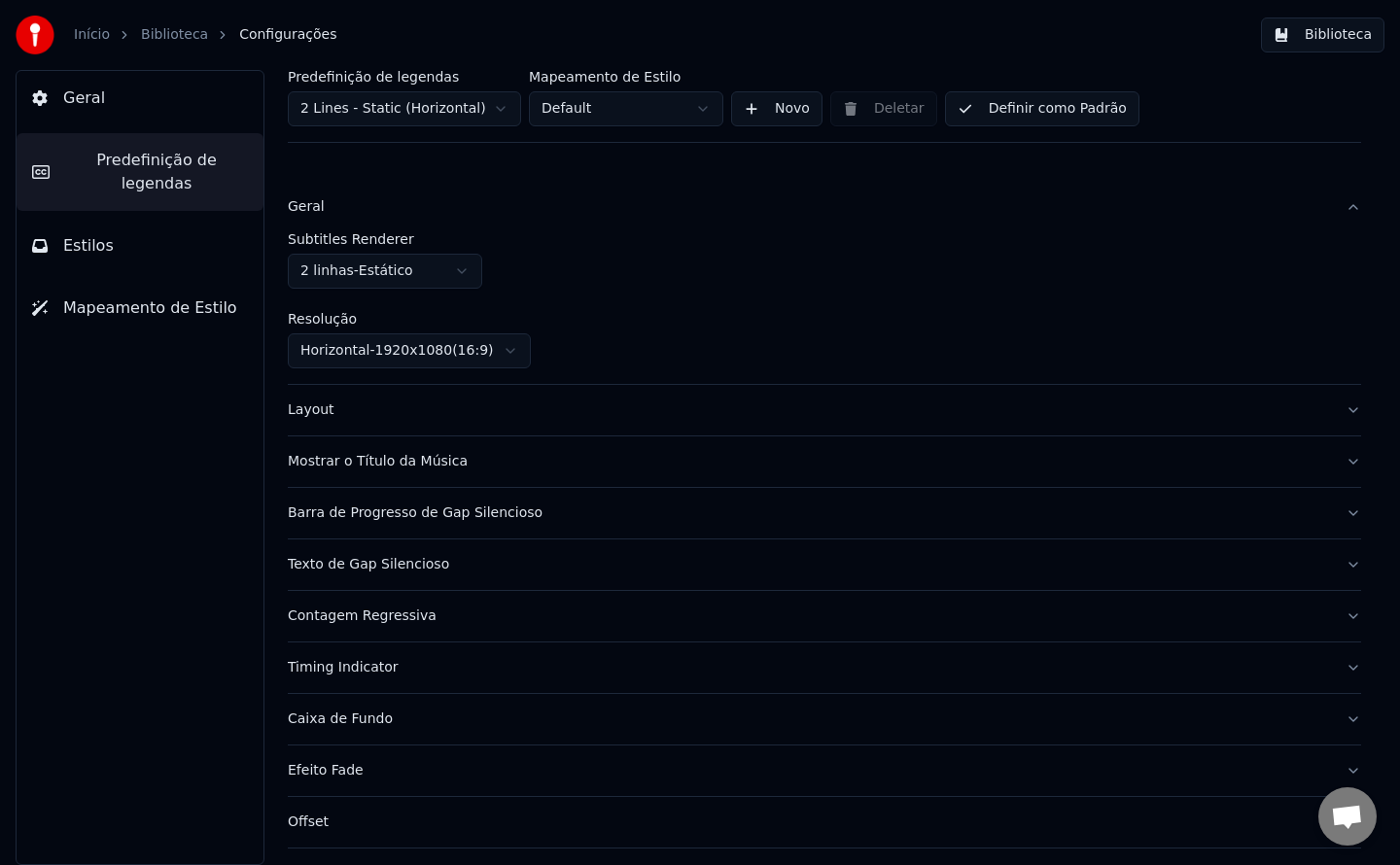
click at [72, 234] on span "Estilos" at bounding box center [88, 246] width 51 height 24
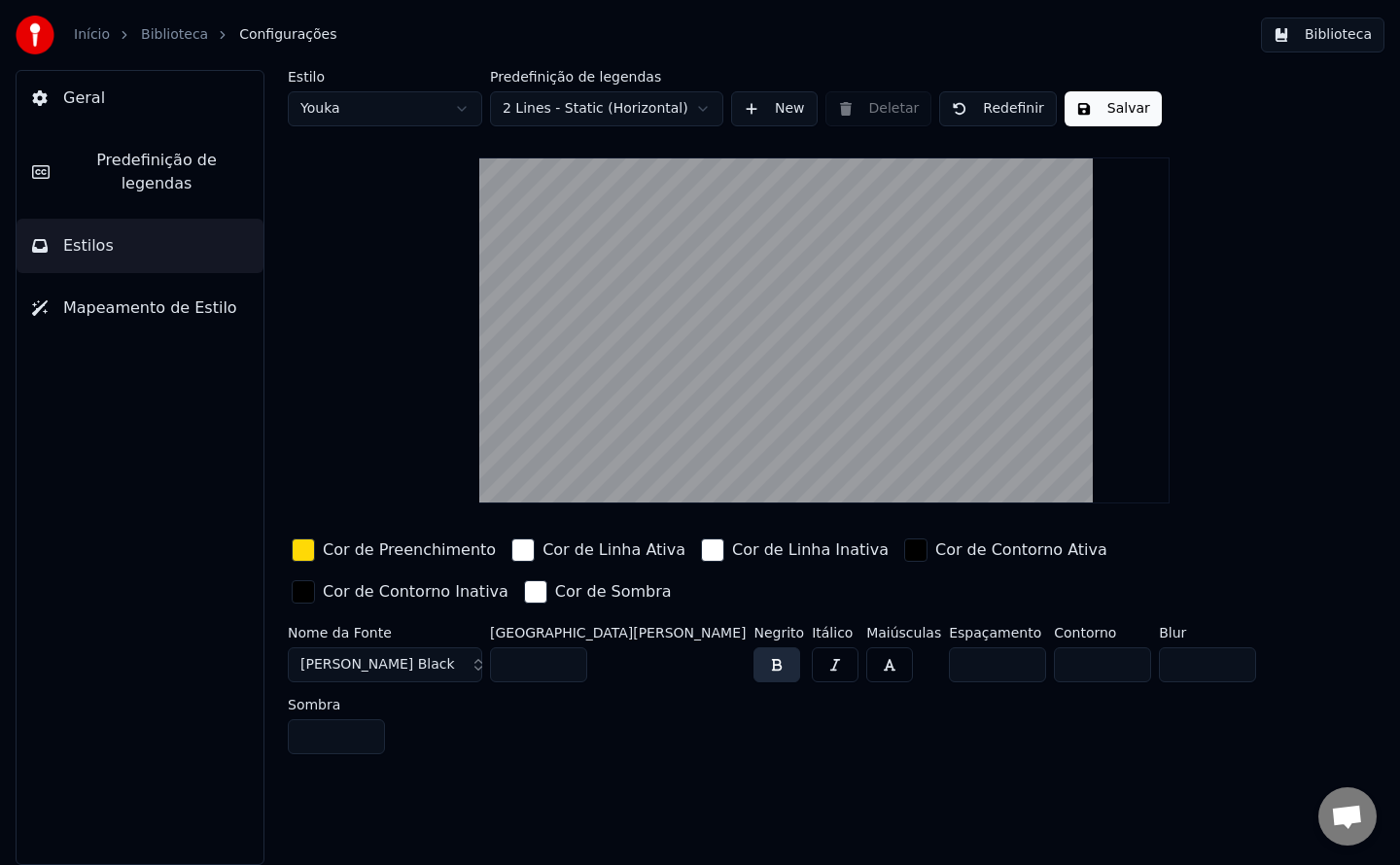
click at [411, 672] on button "[PERSON_NAME] Black" at bounding box center [385, 665] width 194 height 35
